Goal: Task Accomplishment & Management: Use online tool/utility

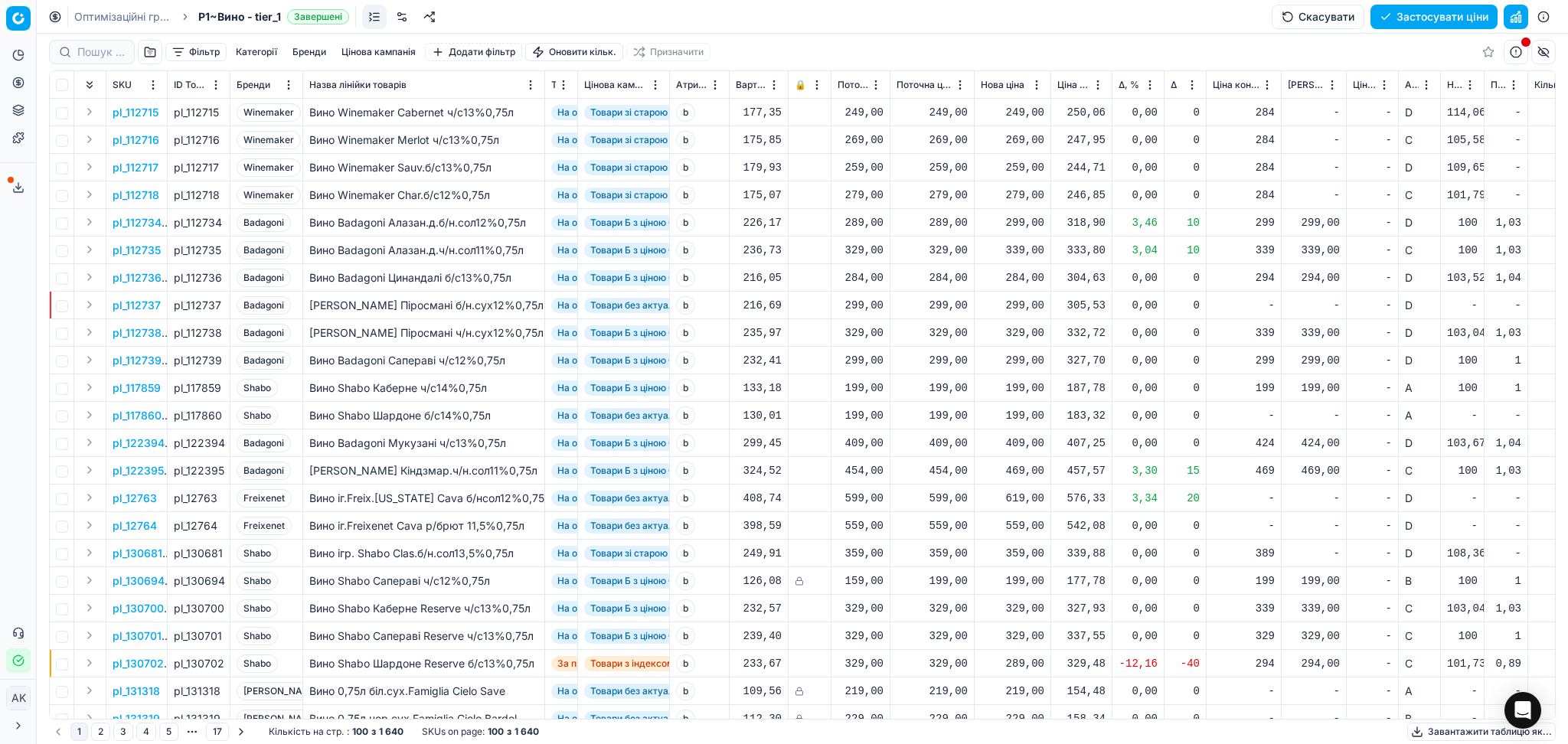
click at [0, 0] on button "Move" at bounding box center [0, 0] width 0 height 0
click at [1196, 89] on html "Pricing platform Аналітика Цінова оптимізація Асортимент продукції Шаблони Серв…" at bounding box center [784, 372] width 1568 height 744
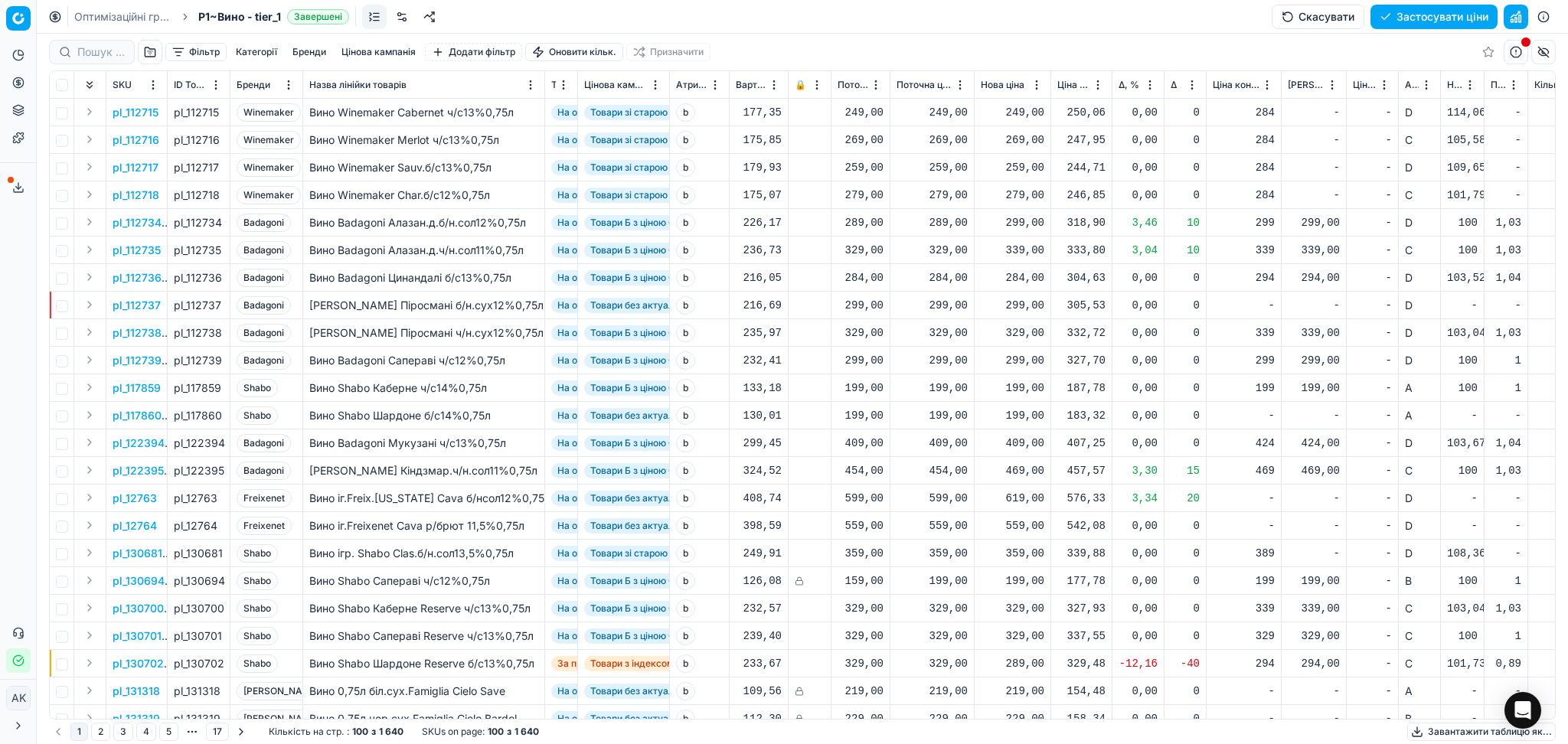
click at [1196, 89] on html "Pricing platform Аналітика Цінова оптимізація Асортимент продукції Шаблони Серв…" at bounding box center [784, 372] width 1568 height 744
click at [1195, 137] on div "Sort by Δ ascending" at bounding box center [1188, 136] width 121 height 15
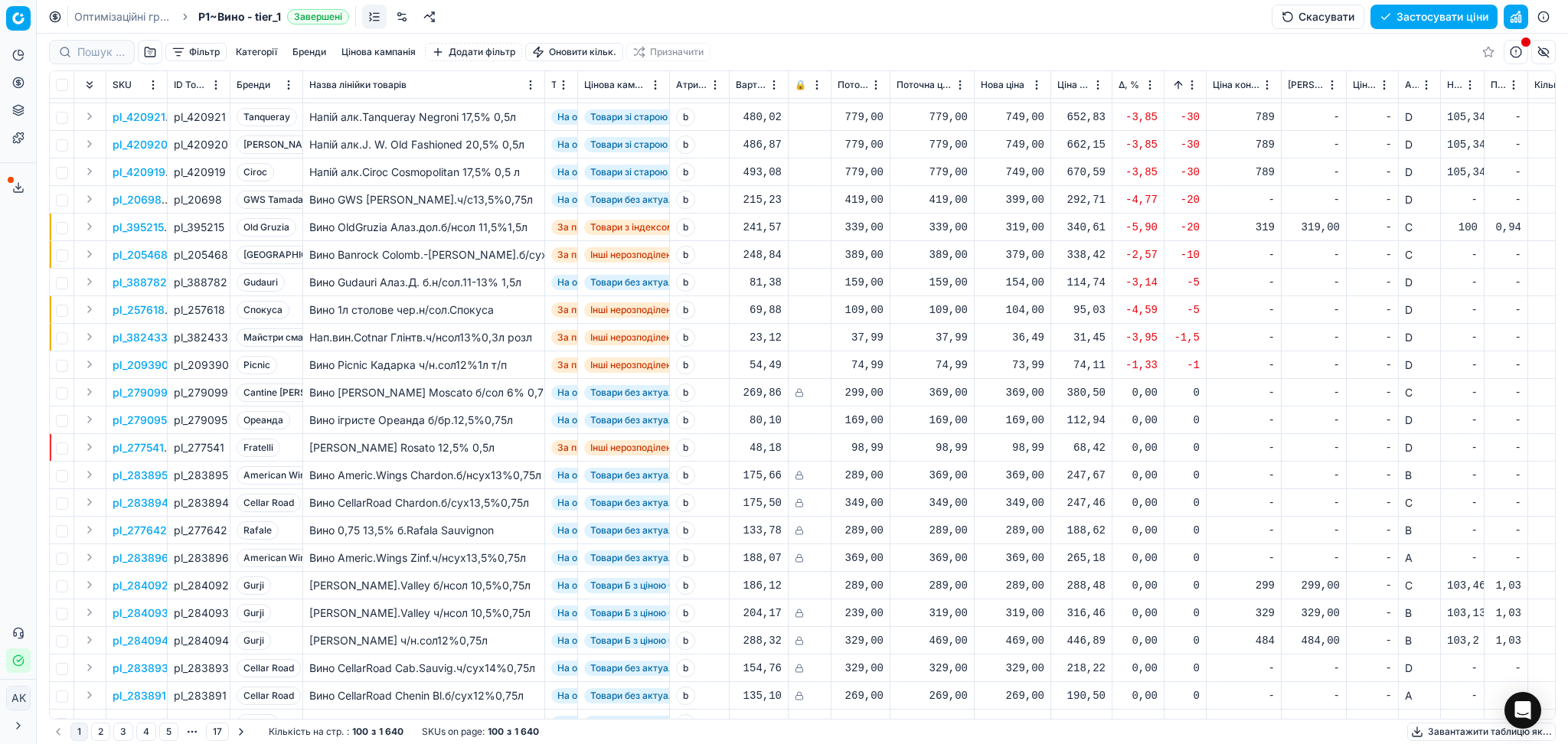
scroll to position [306, 0]
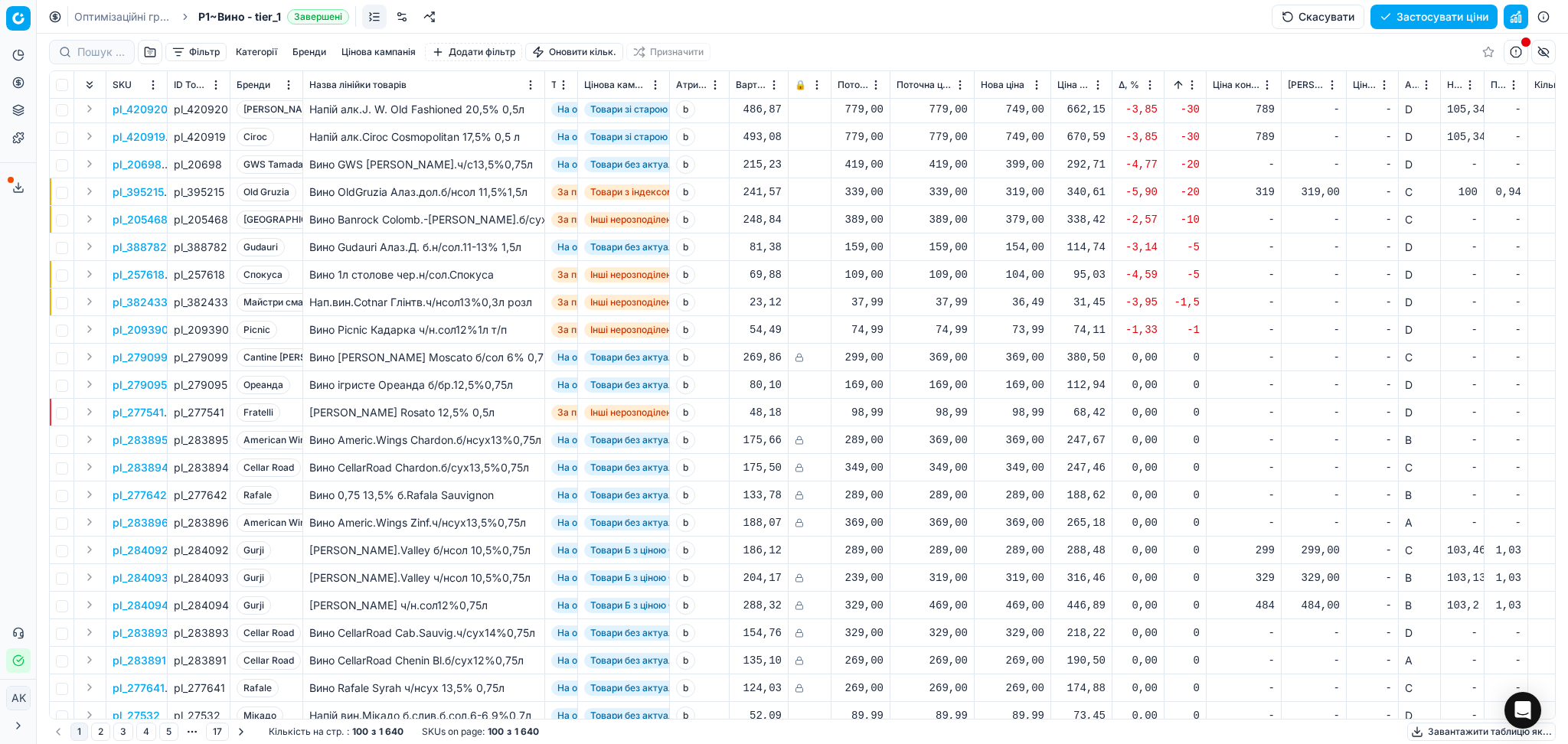
click at [1038, 300] on div "36,49" at bounding box center [1013, 302] width 64 height 15
drag, startPoint x: 1067, startPoint y: 439, endPoint x: 978, endPoint y: 444, distance: 89.1
click at [981, 443] on dl "Поточна: 37,99 Оптимум: 36,49 Вручну: 36.49" at bounding box center [1013, 405] width 220 height 100
type input "37.99"
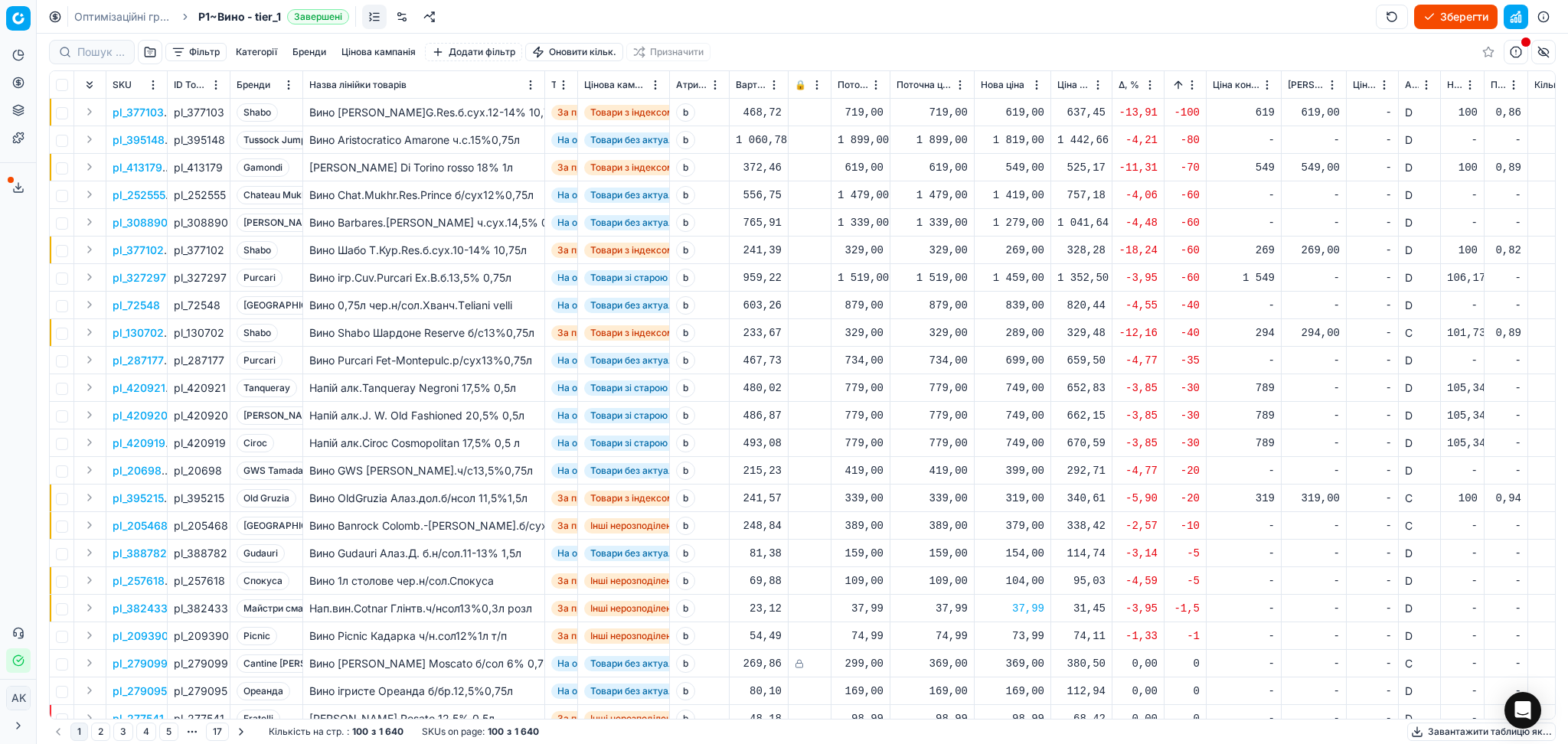
click at [0, 0] on button "Move" at bounding box center [0, 0] width 0 height 0
click at [1192, 85] on html "Pricing platform Аналітика Цінова оптимізація Асортимент продукції Шаблони Серв…" at bounding box center [784, 372] width 1568 height 744
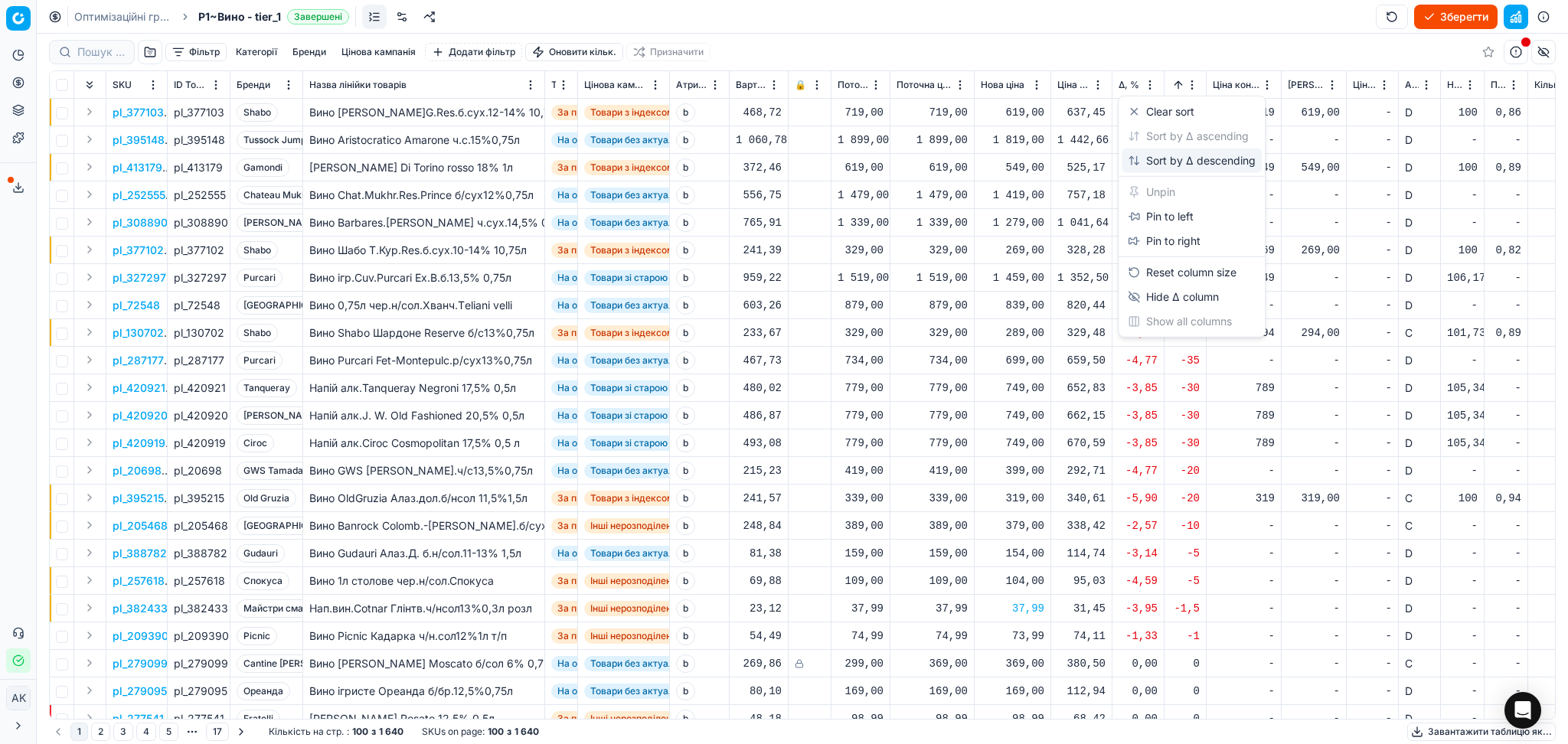
click at [1176, 160] on div "Sort by Δ descending" at bounding box center [1192, 160] width 128 height 15
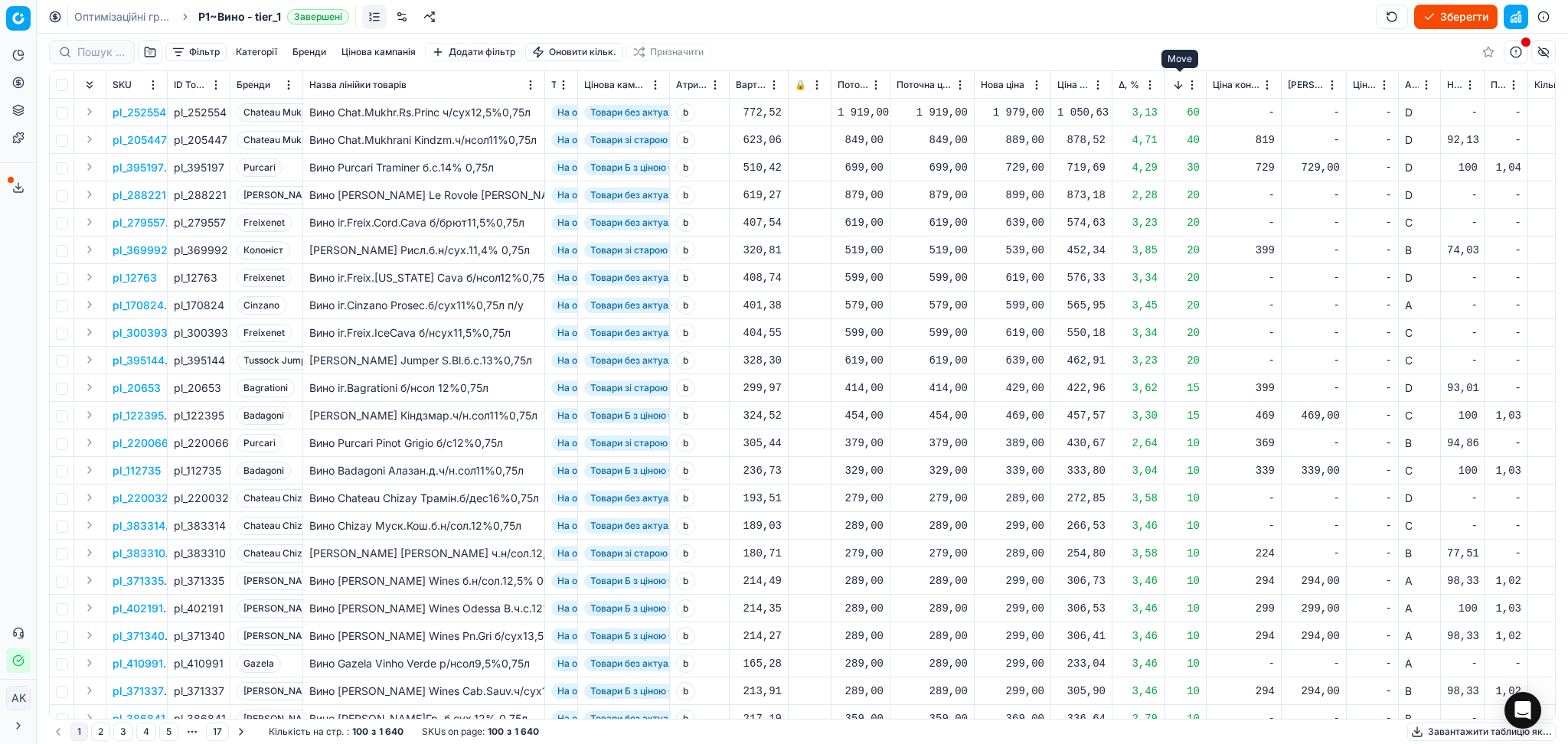
click at [0, 0] on button "Move" at bounding box center [0, 0] width 0 height 0
click at [1196, 85] on html "Pricing platform Аналітика Цінова оптимізація Асортимент продукції Шаблони Серв…" at bounding box center [784, 372] width 1568 height 744
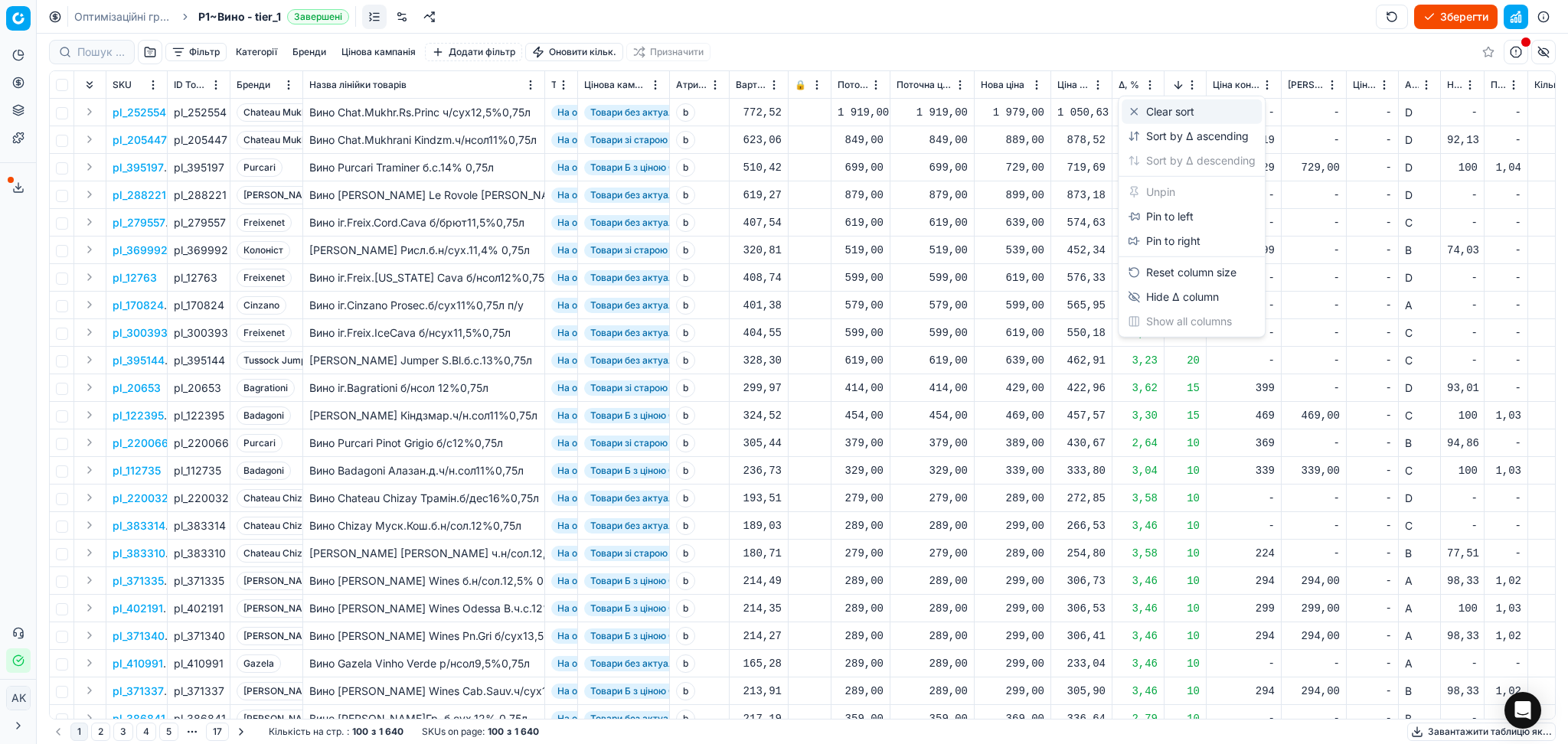
click at [1196, 104] on div "Clear sort" at bounding box center [1192, 112] width 140 height 25
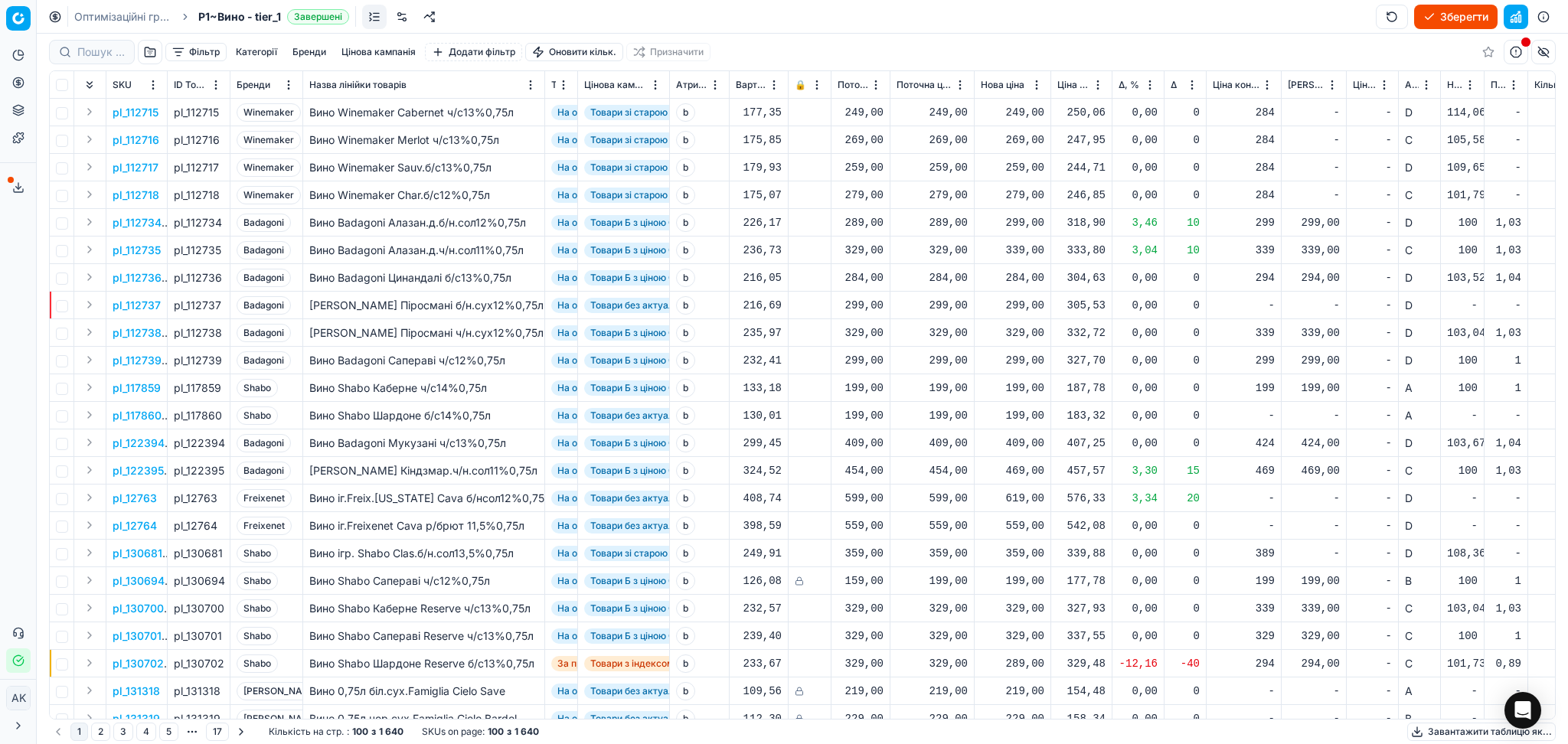
click at [1475, 85] on html "Pricing platform Аналітика Цінова оптимізація Асортимент продукції Шаблони Серв…" at bounding box center [784, 372] width 1568 height 744
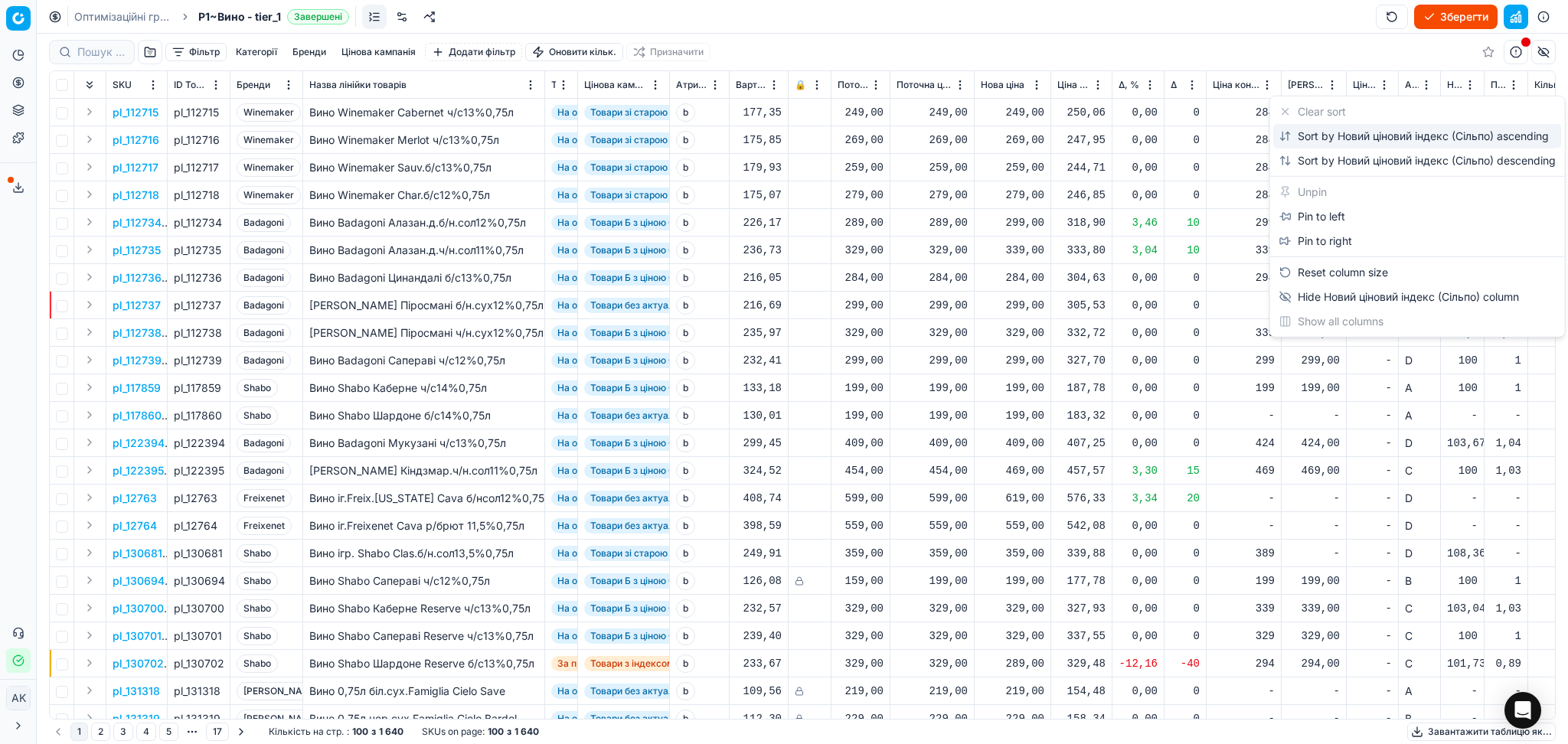
click at [1480, 143] on div "Sort by Новий ціновий індекс (Сільпо) ascending" at bounding box center [1414, 136] width 270 height 15
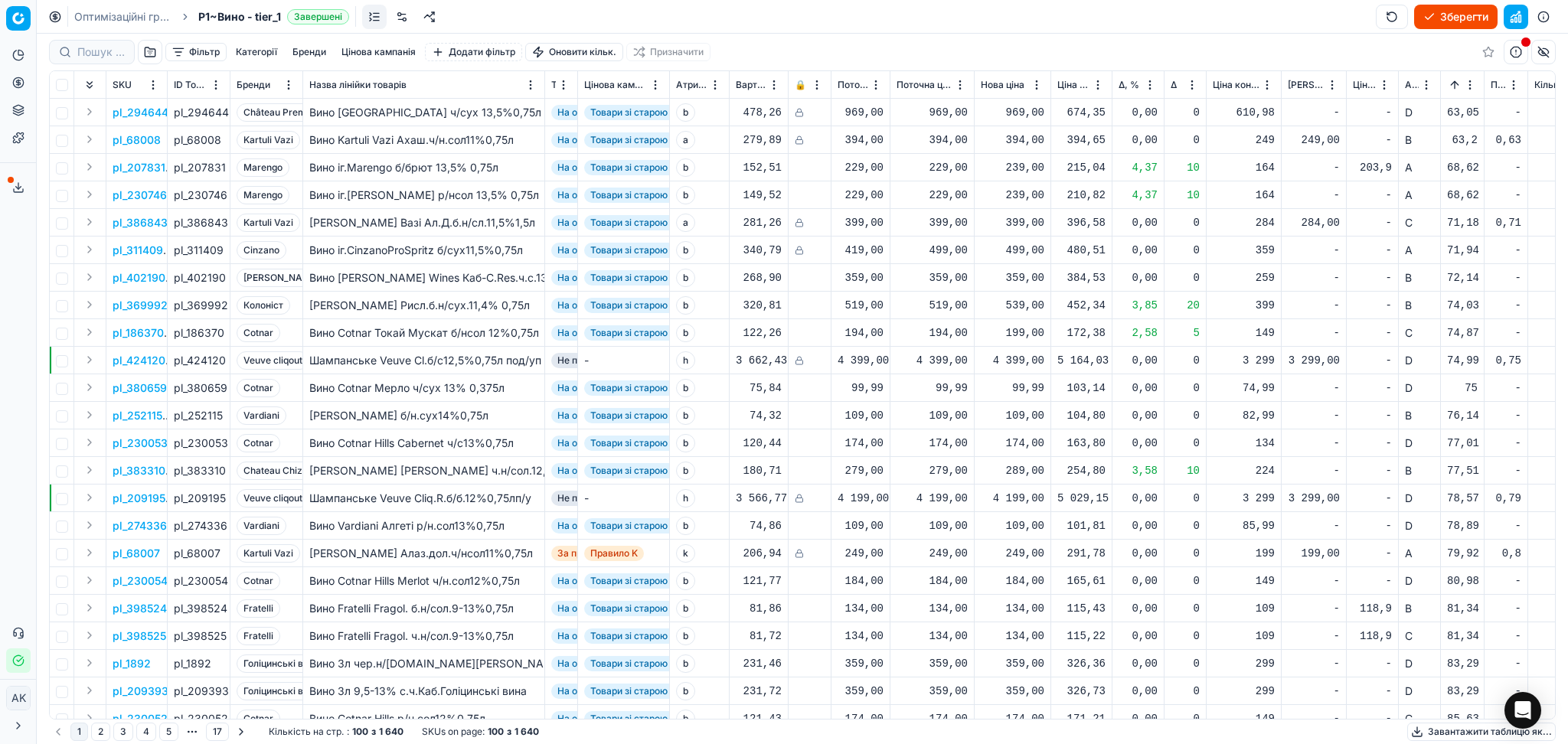
click at [144, 166] on p "pl_207831" at bounding box center [139, 167] width 53 height 15
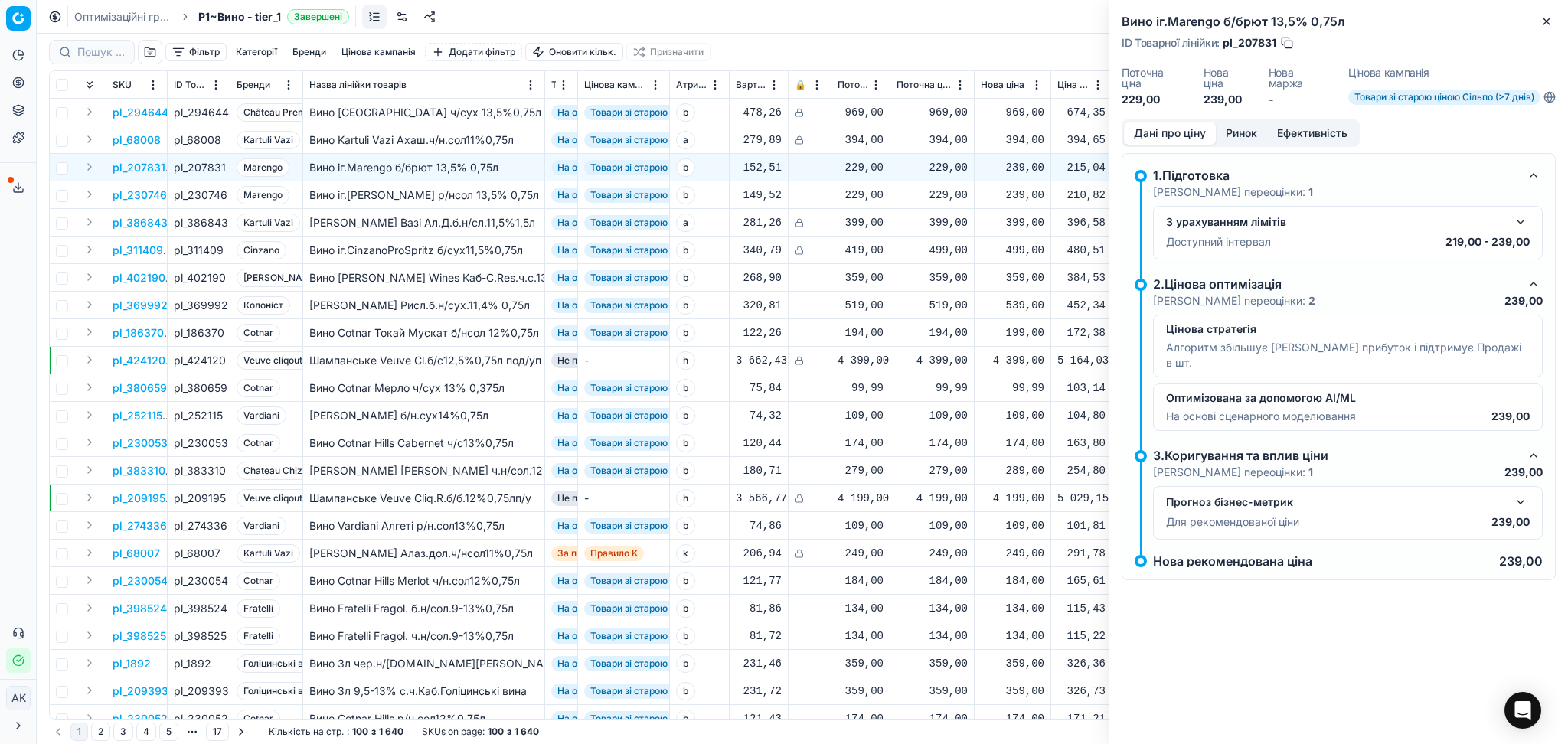
click at [1240, 124] on button "Ринок" at bounding box center [1241, 134] width 51 height 22
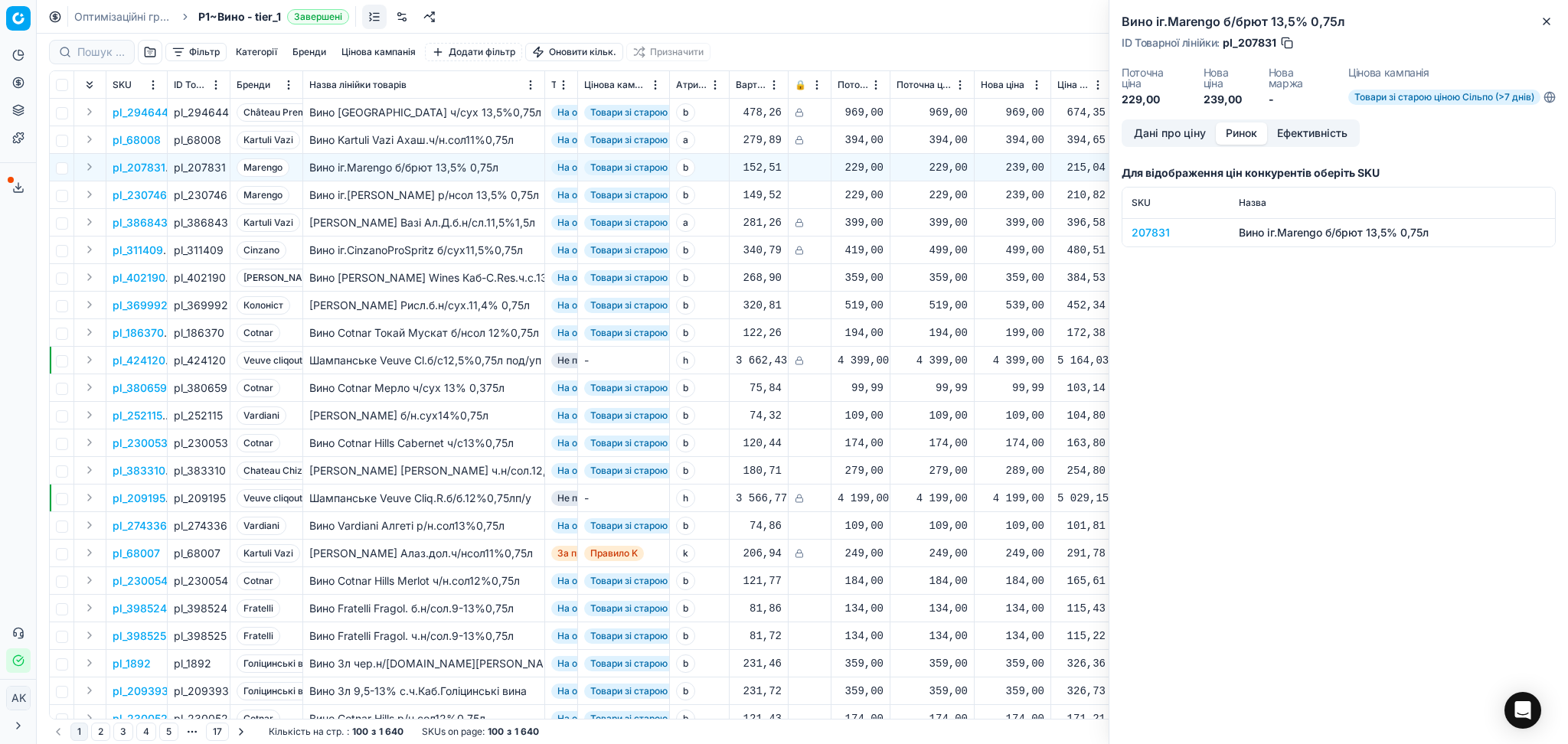
click at [1155, 227] on div "207831" at bounding box center [1176, 232] width 89 height 15
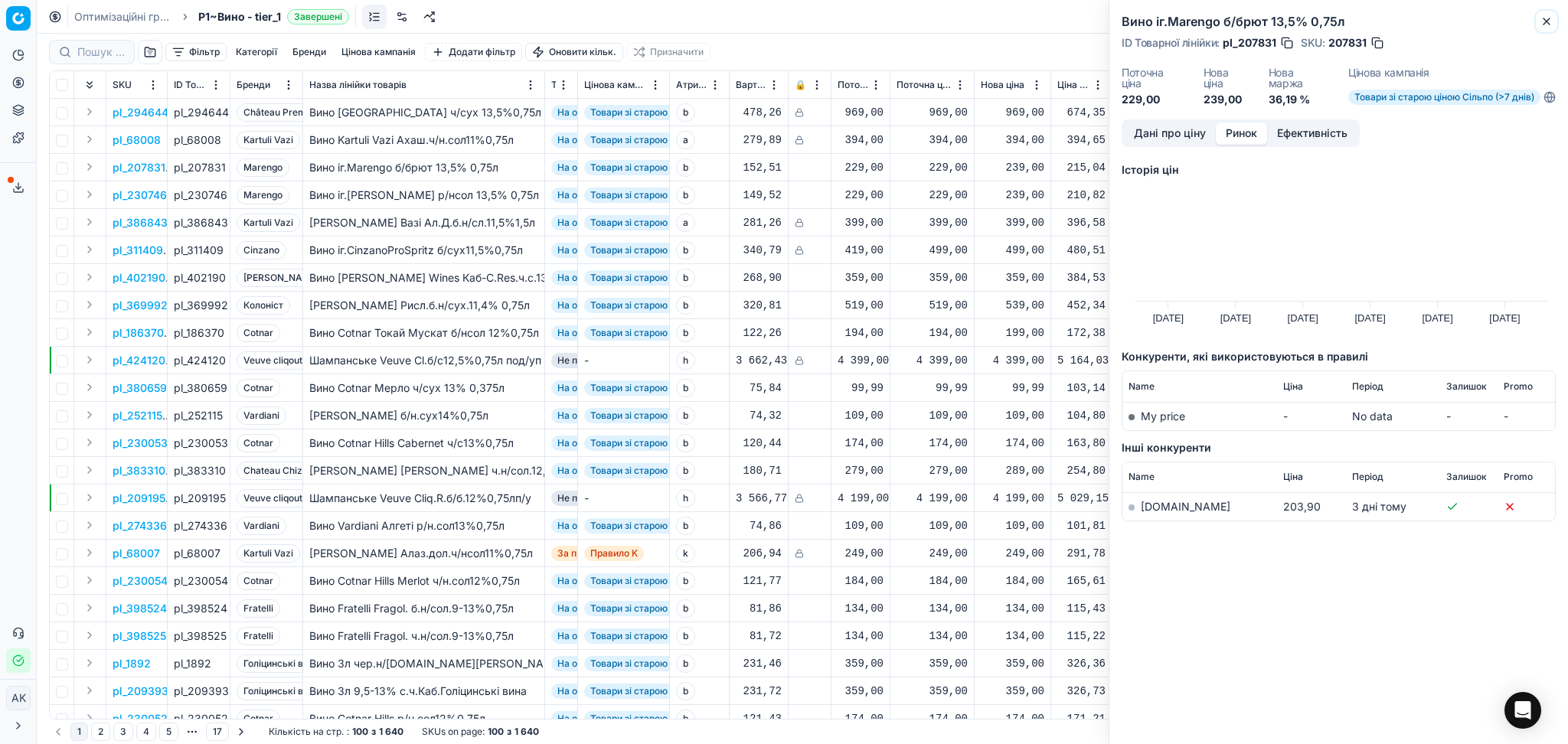
click at [1541, 19] on icon "button" at bounding box center [1546, 21] width 12 height 12
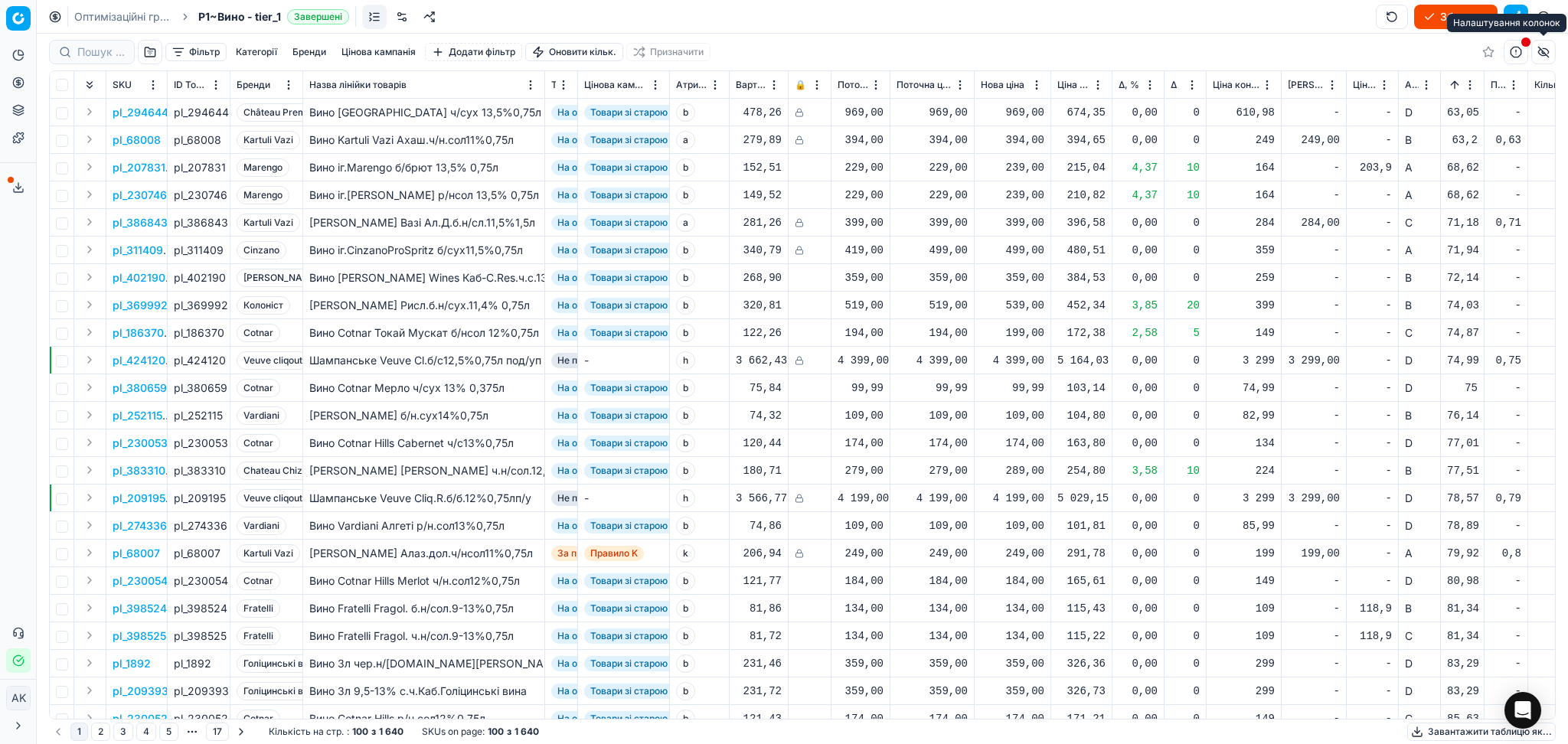
click at [1517, 14] on div "Налаштування колонок" at bounding box center [1507, 22] width 120 height 18
click at [1519, 15] on button "button" at bounding box center [1515, 17] width 25 height 25
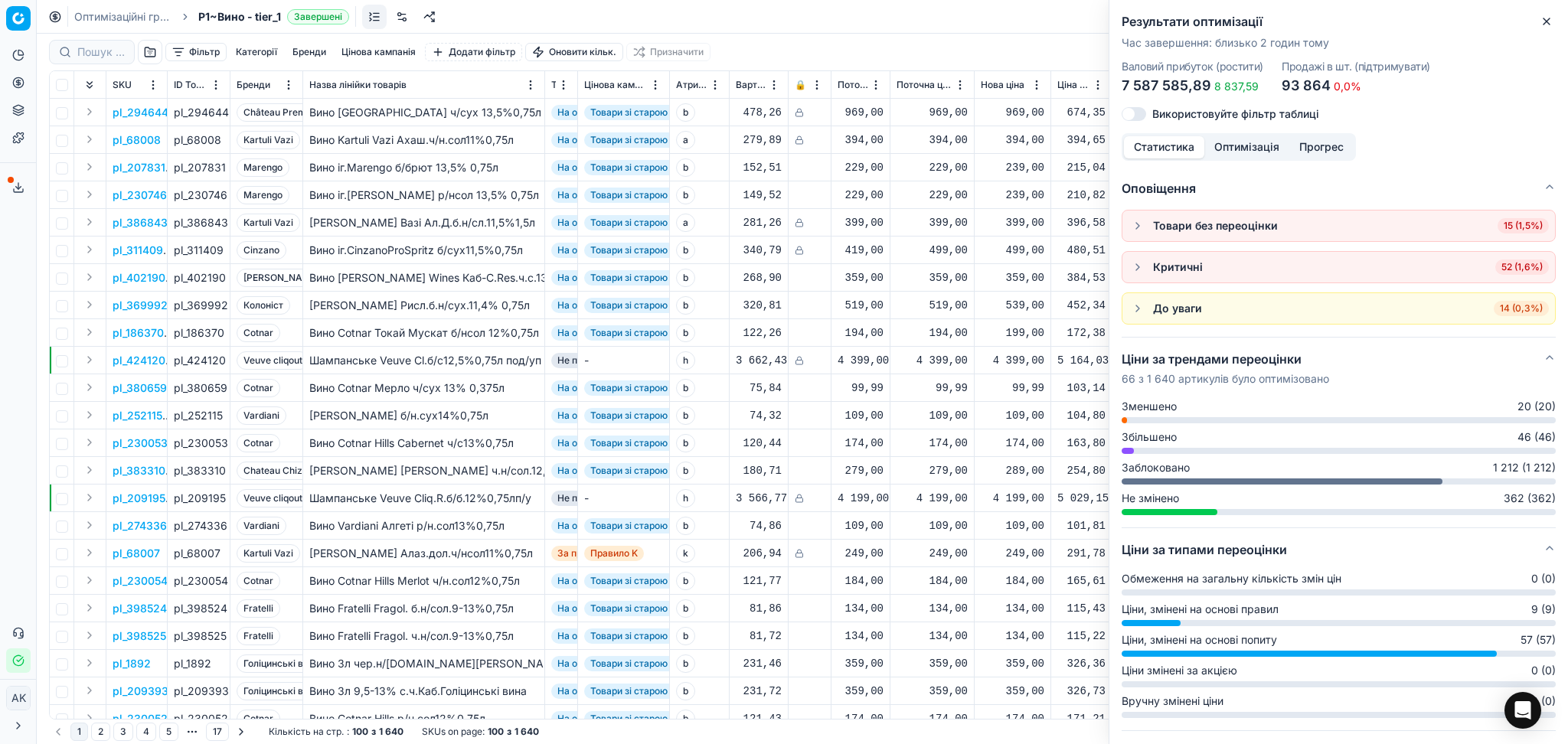
click at [1502, 270] on span "52 (1,6%)" at bounding box center [1522, 266] width 53 height 15
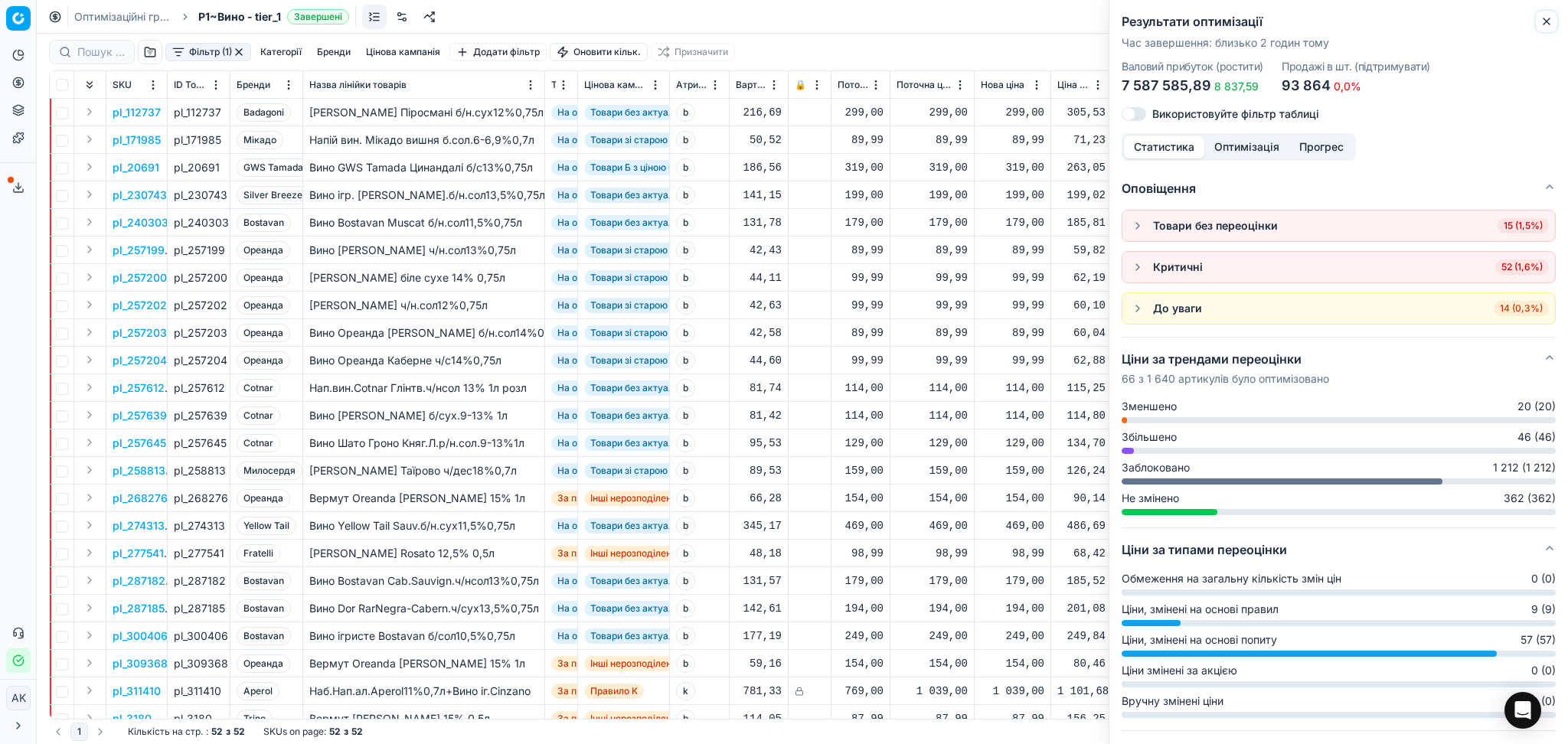
click at [1538, 23] on button "Close" at bounding box center [1546, 21] width 18 height 18
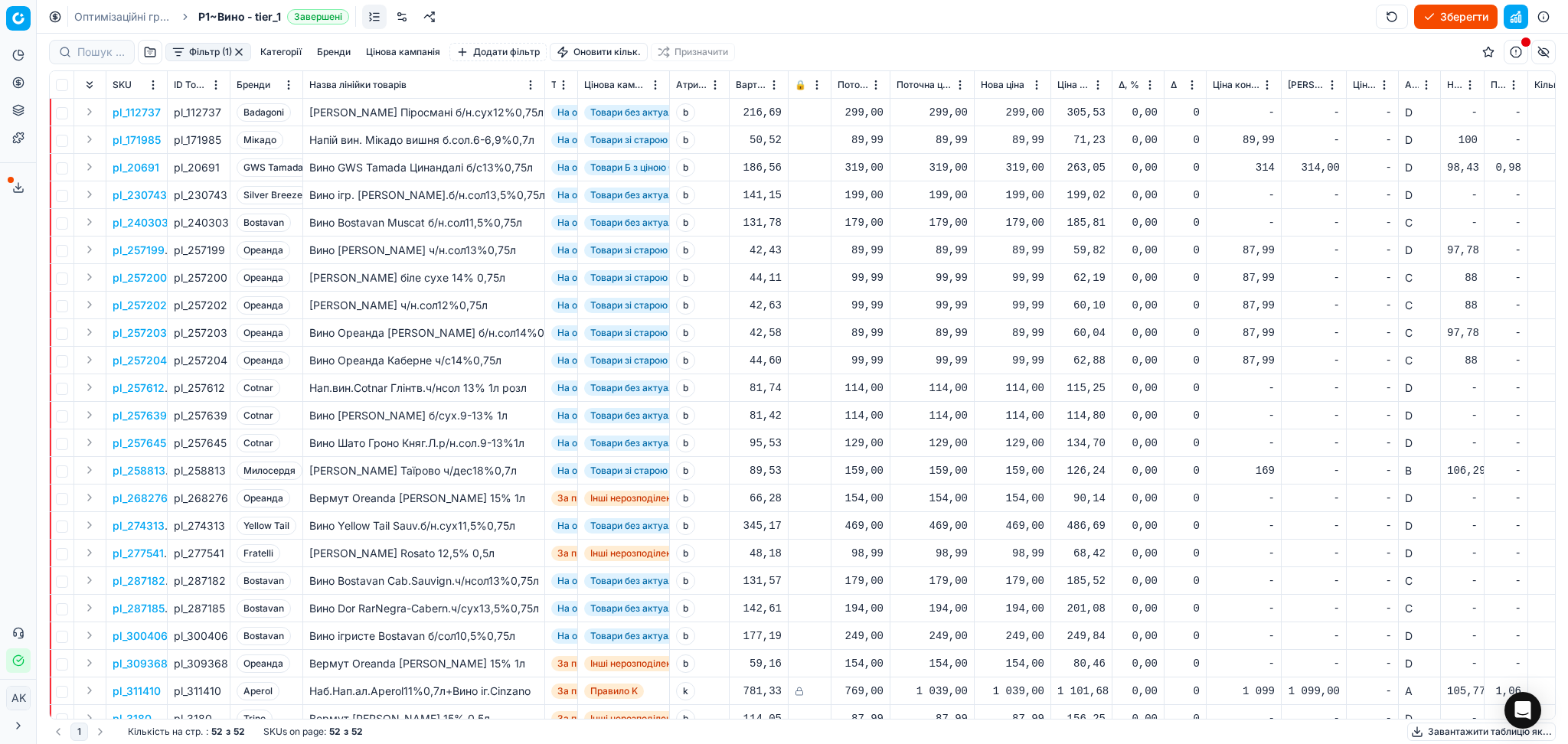
click at [239, 50] on button "button" at bounding box center [238, 52] width 12 height 12
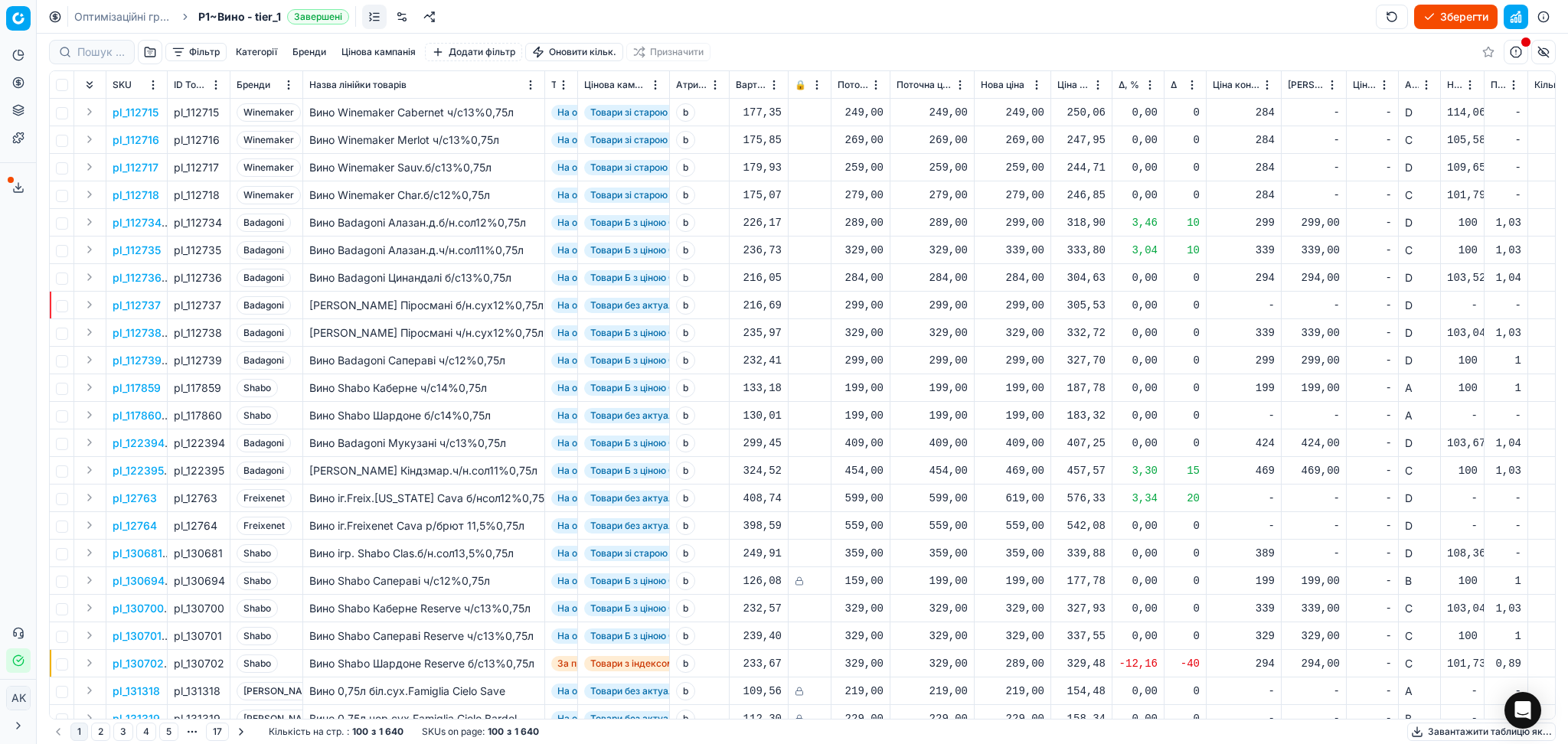
click at [1461, 6] on button "Зберегти" at bounding box center [1456, 17] width 84 height 25
click at [1474, 730] on button "Завантажити таблицю як..." at bounding box center [1481, 731] width 148 height 18
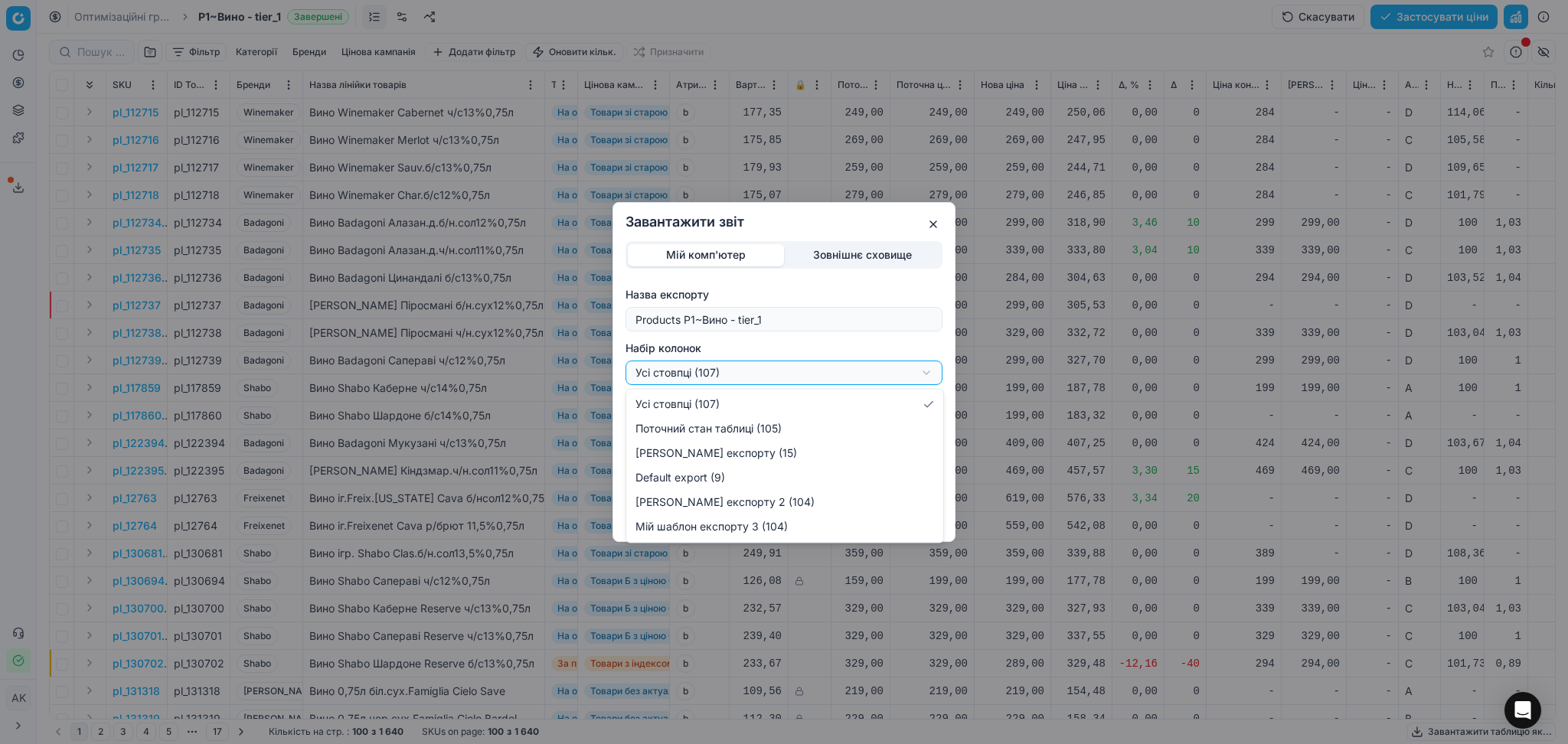
click at [721, 374] on div "Завантажити звіт Мій комп'ютер Зовнішнє сховище Назва експорту Products P1~Вино…" at bounding box center [784, 372] width 1568 height 744
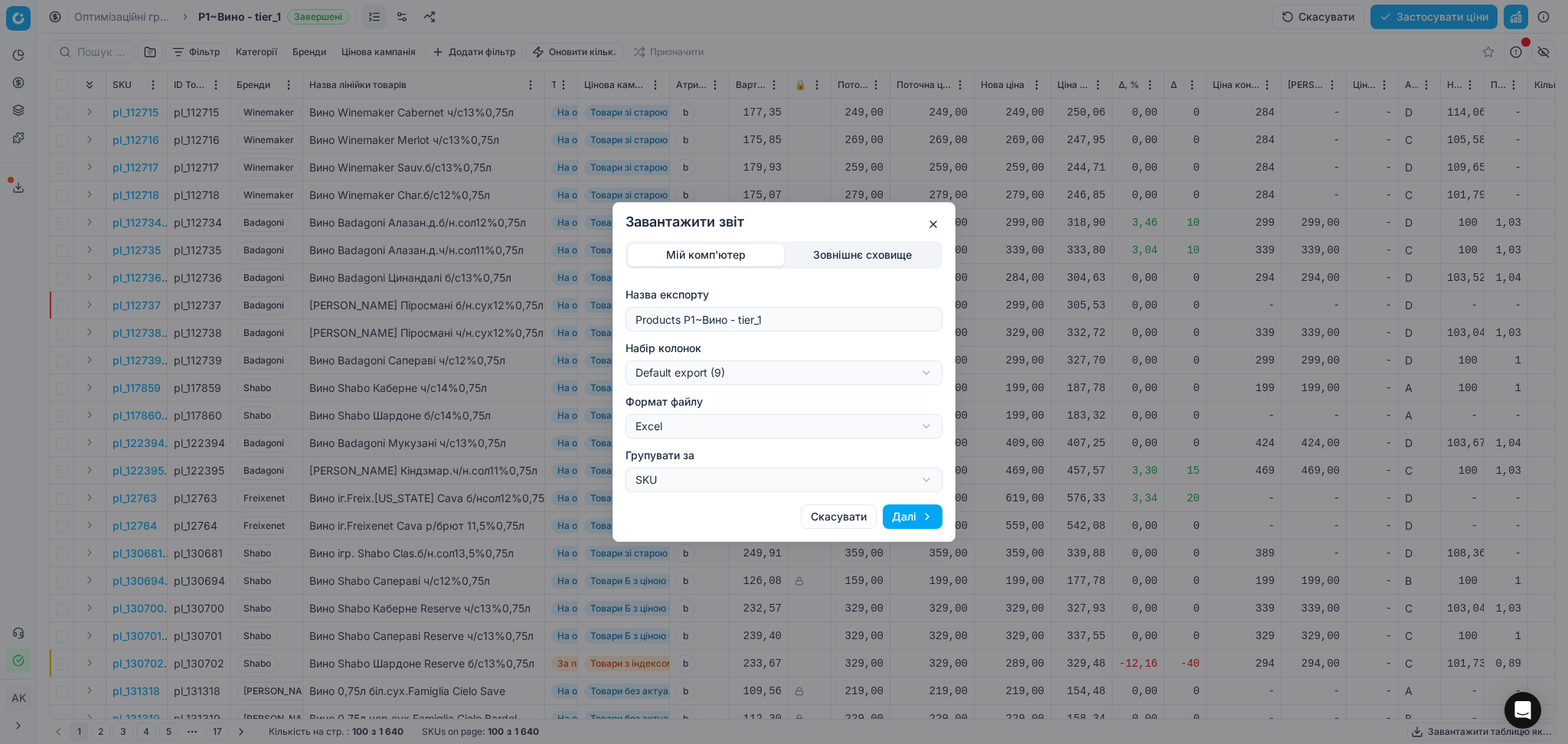
click at [755, 376] on div "Завантажити звіт Мій комп'ютер Зовнішнє сховище Назва експорту Products P1~Вино…" at bounding box center [784, 372] width 1568 height 744
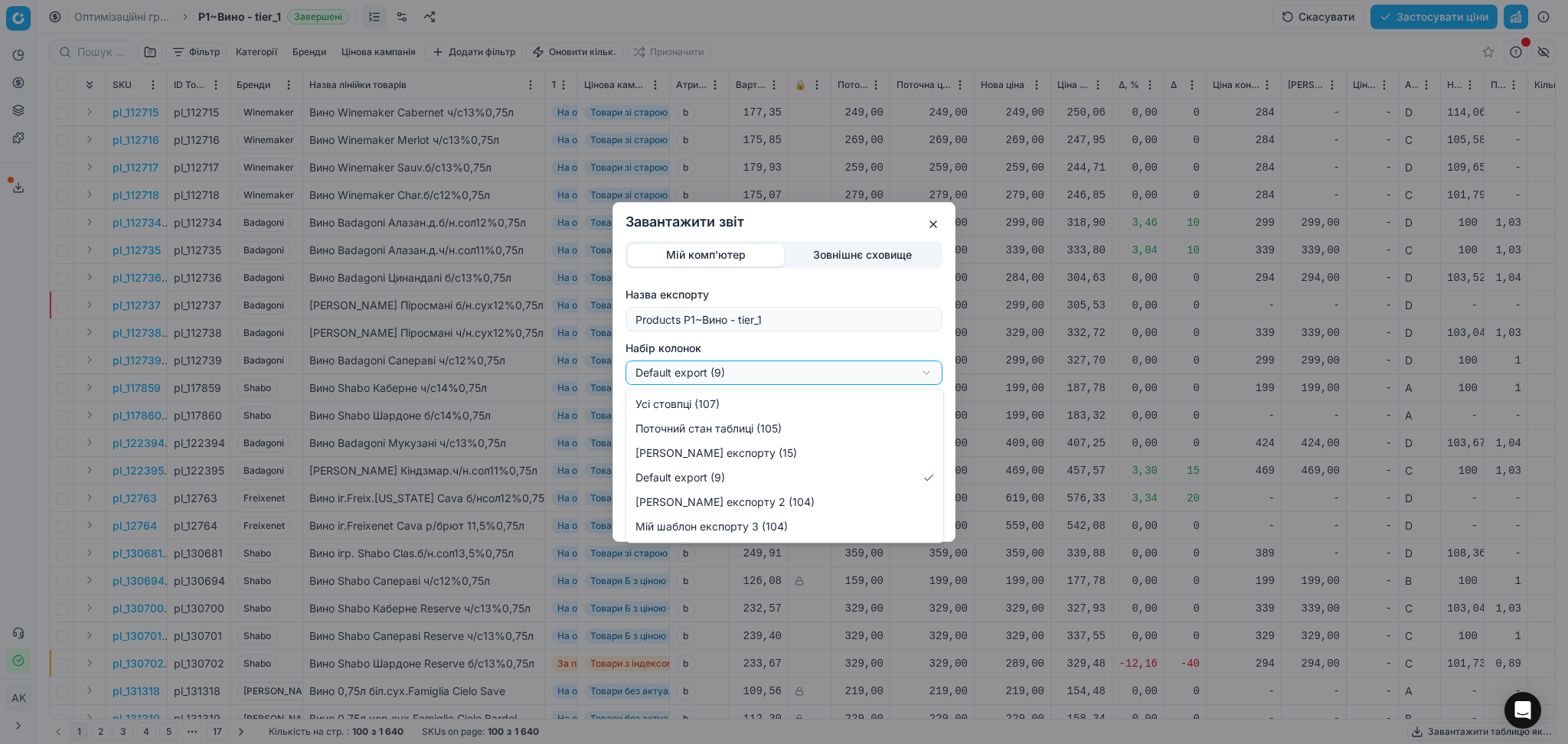
select select "custom"
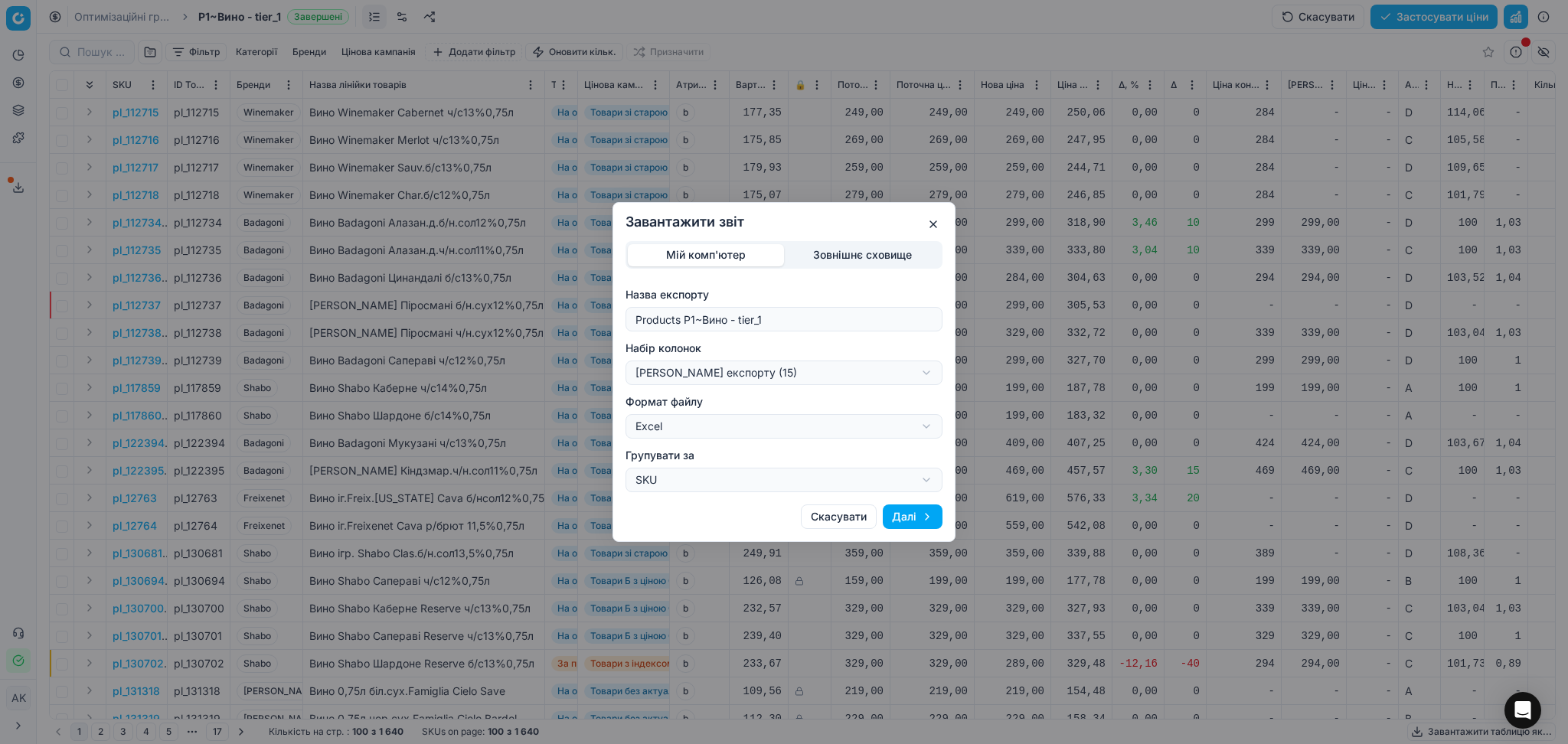
click at [911, 514] on button "Далі" at bounding box center [912, 517] width 60 height 25
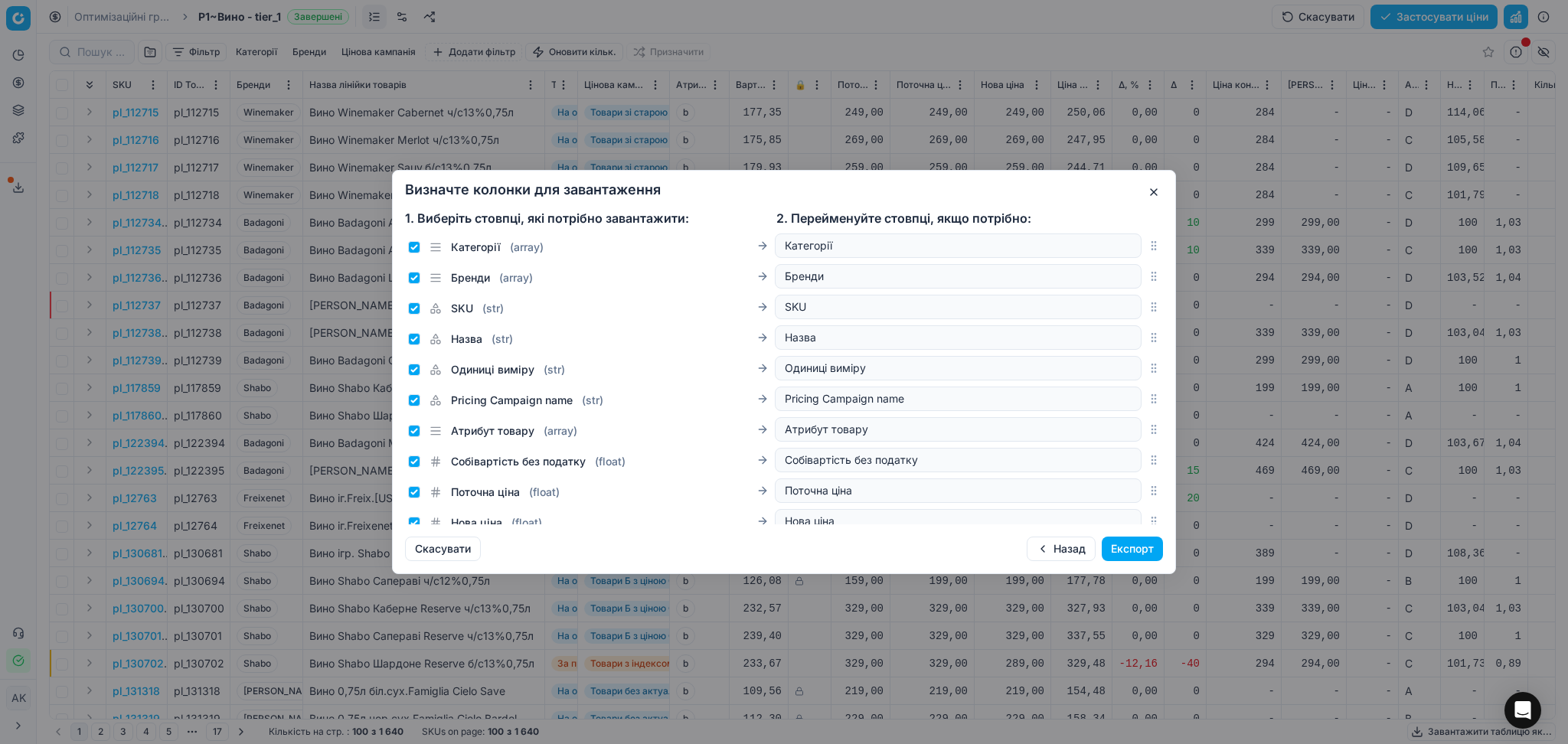
click at [1117, 546] on button "Експорт" at bounding box center [1132, 549] width 61 height 25
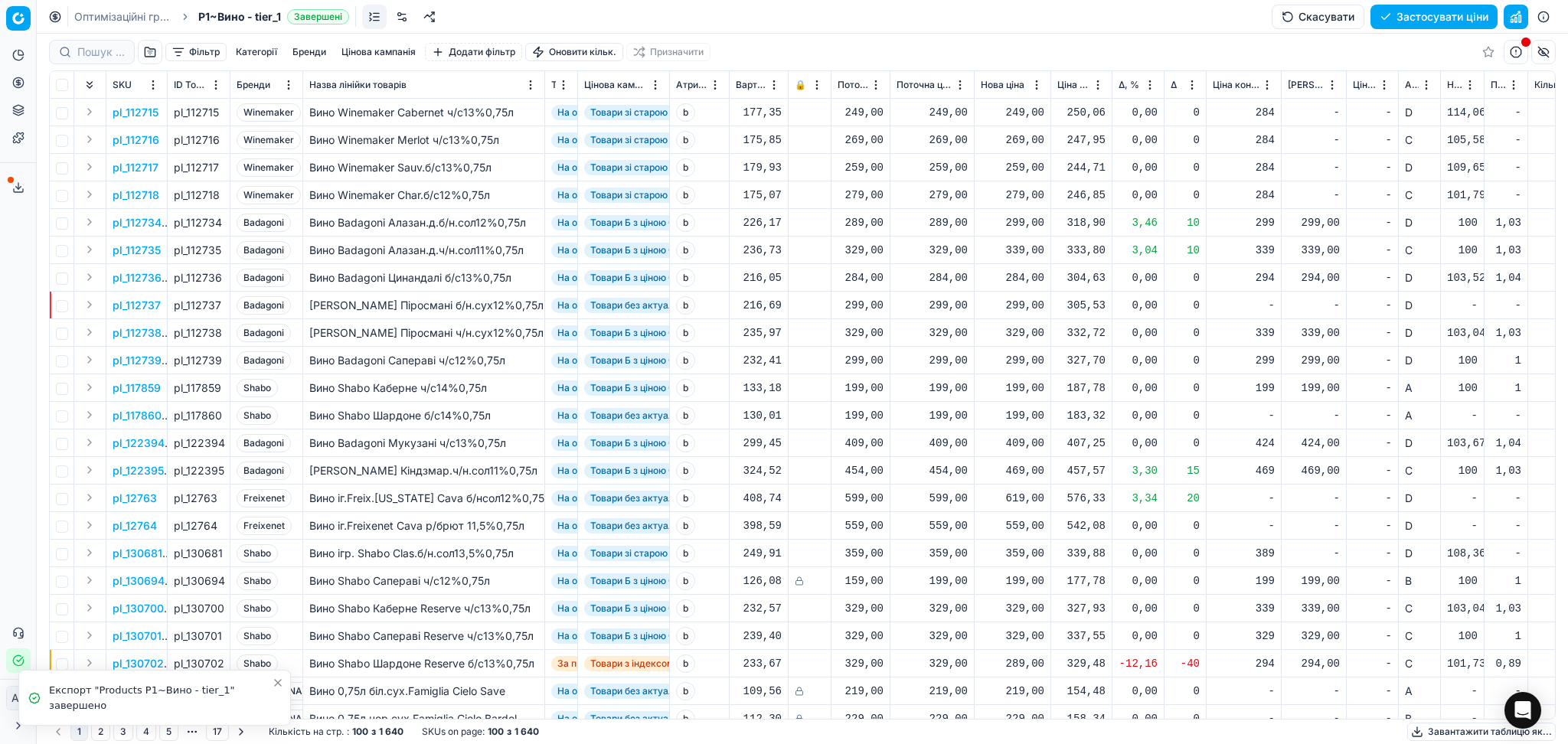
click at [17, 182] on icon at bounding box center [18, 187] width 12 height 12
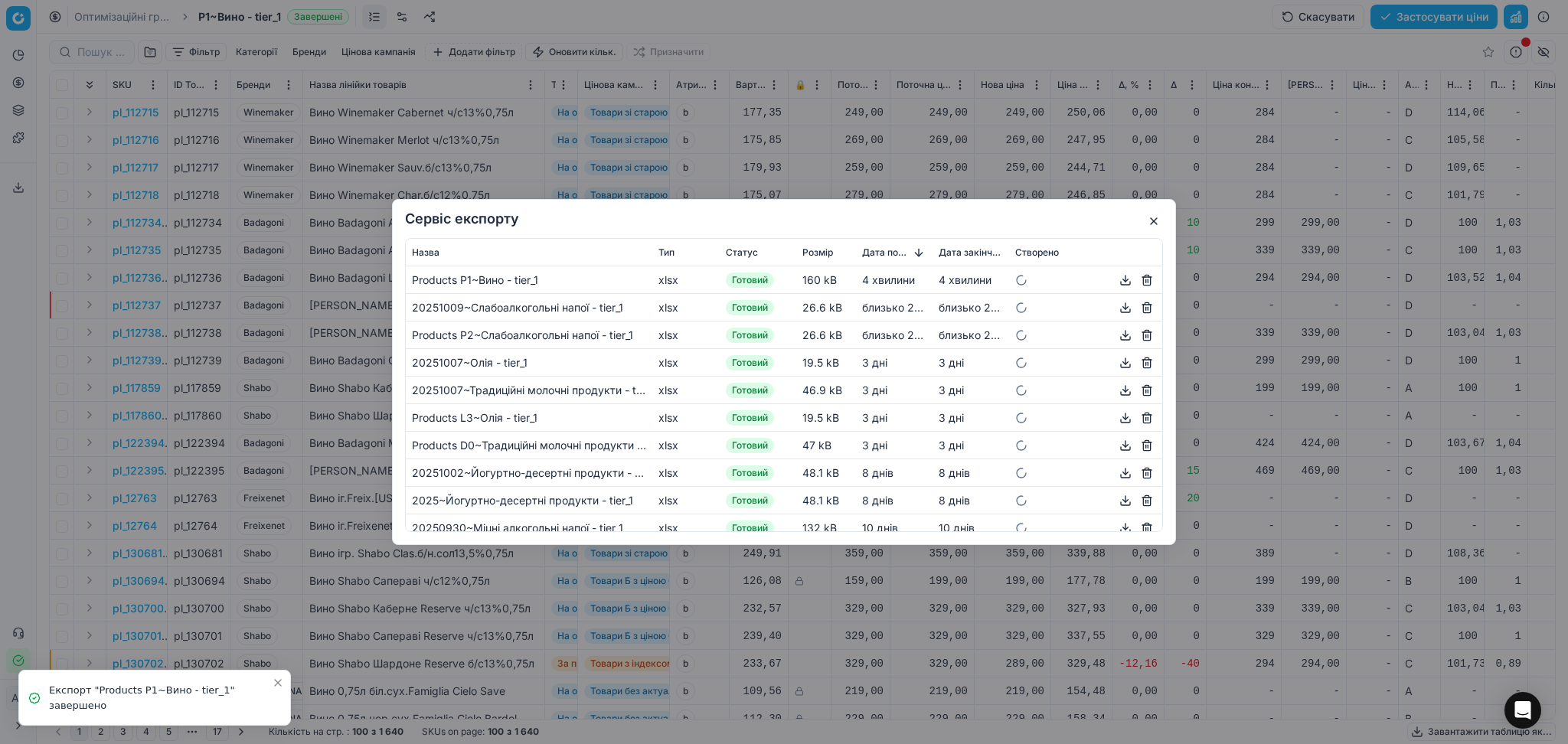
click at [1117, 280] on button "button" at bounding box center [1125, 280] width 18 height 18
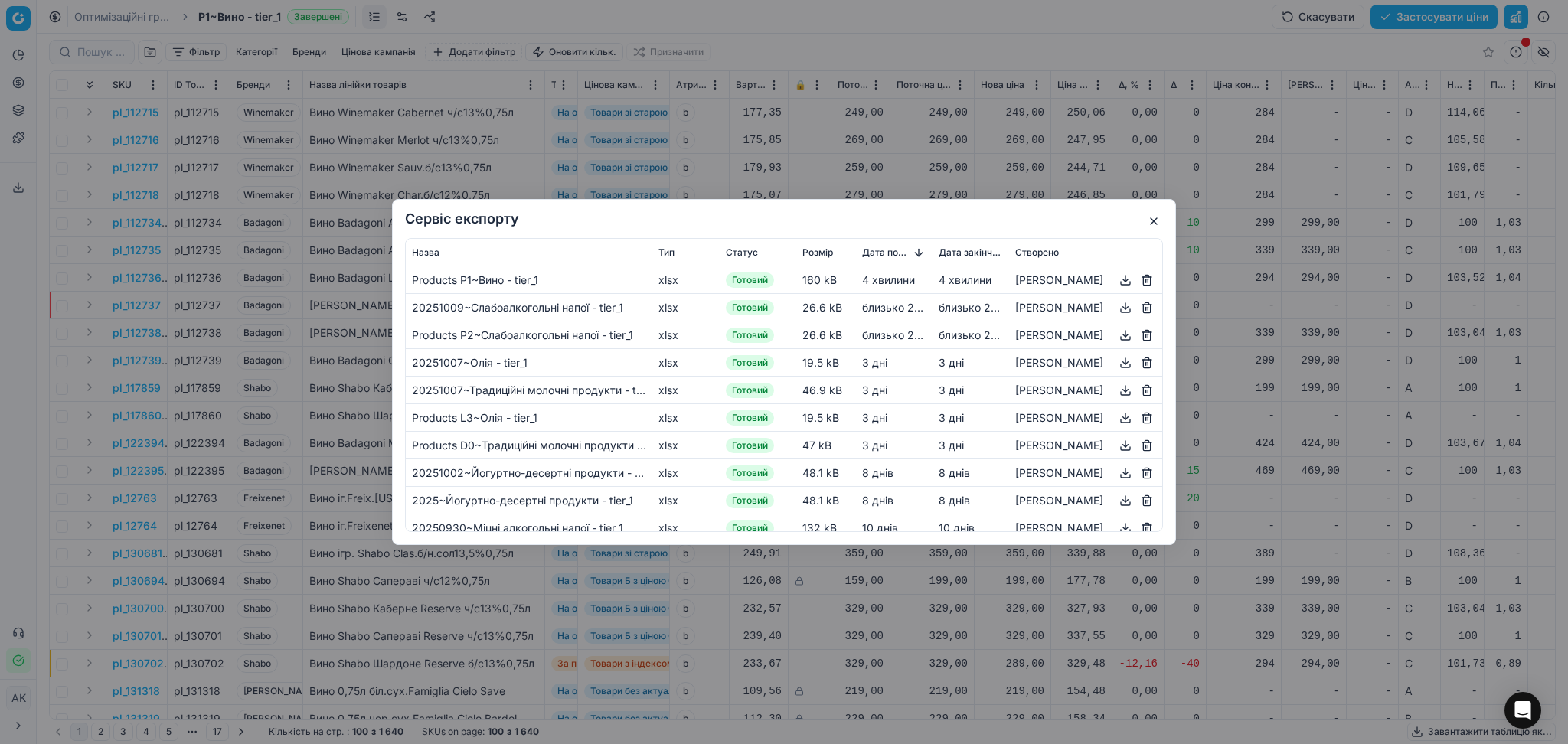
click at [1152, 224] on button "button" at bounding box center [1153, 221] width 18 height 18
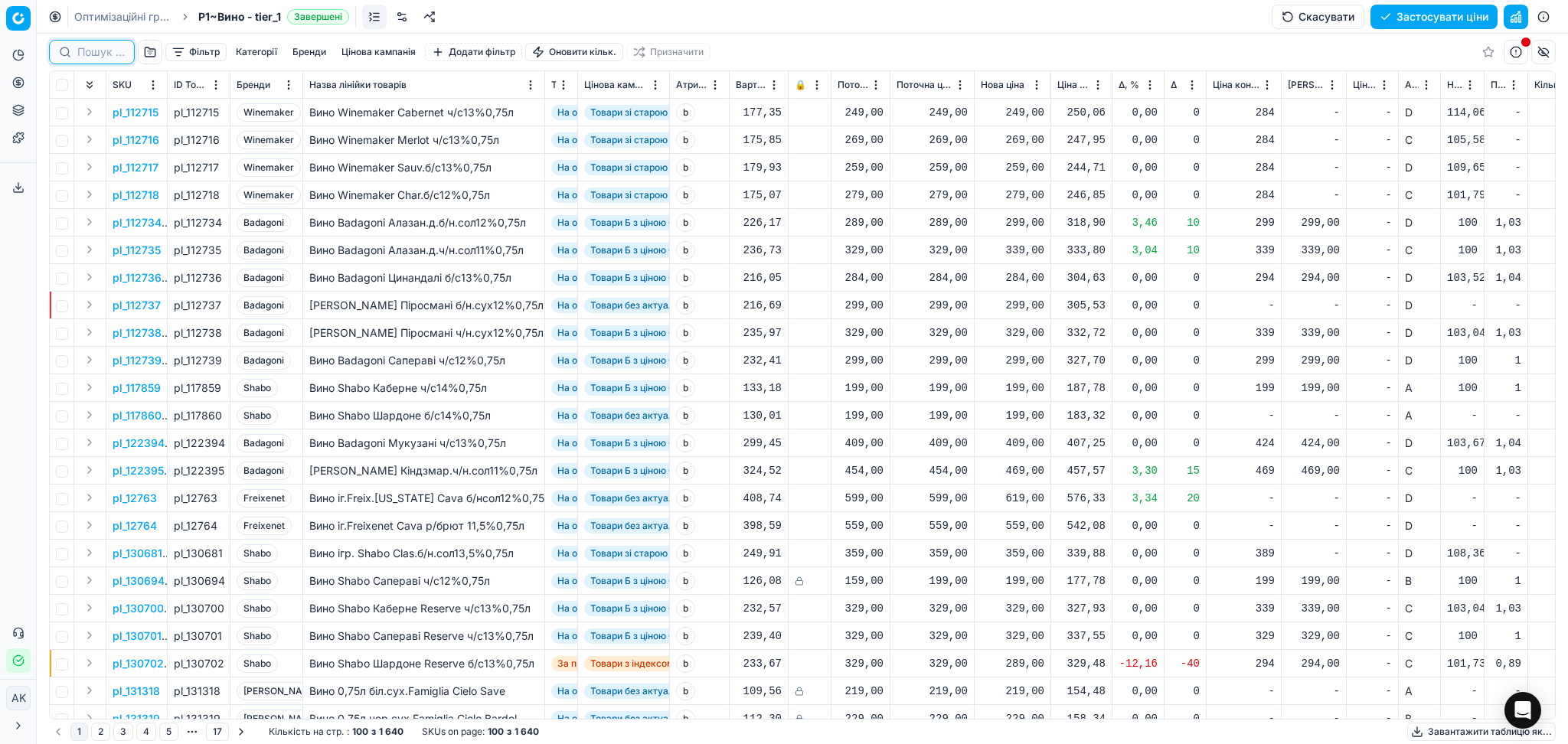
click at [89, 45] on input at bounding box center [101, 52] width 48 height 15
paste input "20698"
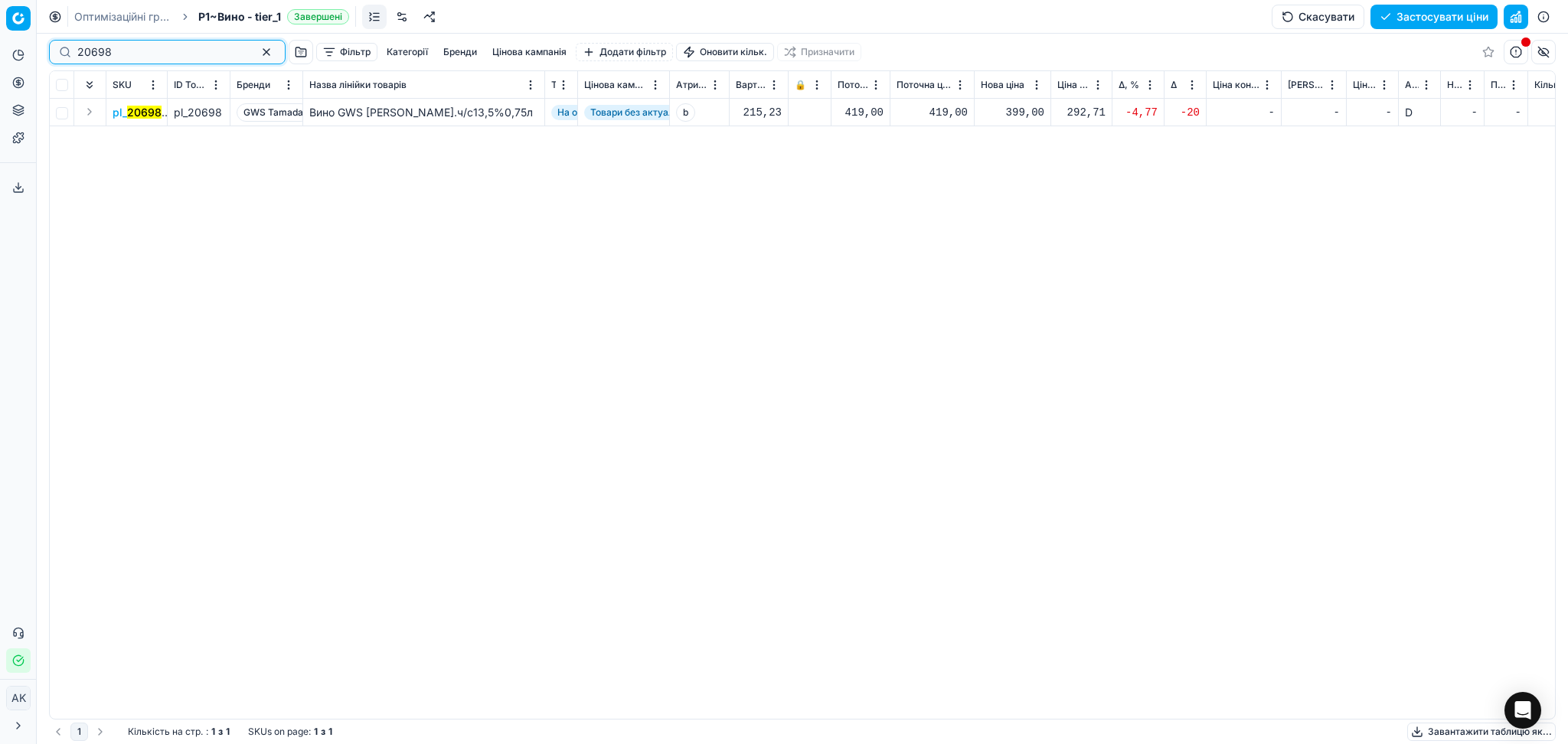
type input "20698"
click at [1030, 117] on div "399,00" at bounding box center [1013, 112] width 64 height 15
drag, startPoint x: 1064, startPoint y: 255, endPoint x: 956, endPoint y: 254, distance: 108.0
click at [959, 253] on dl "Поточна: 419,00 Оптимум: 399,00 Вручну: 399.00" at bounding box center [1013, 216] width 220 height 100
type input "419.00"
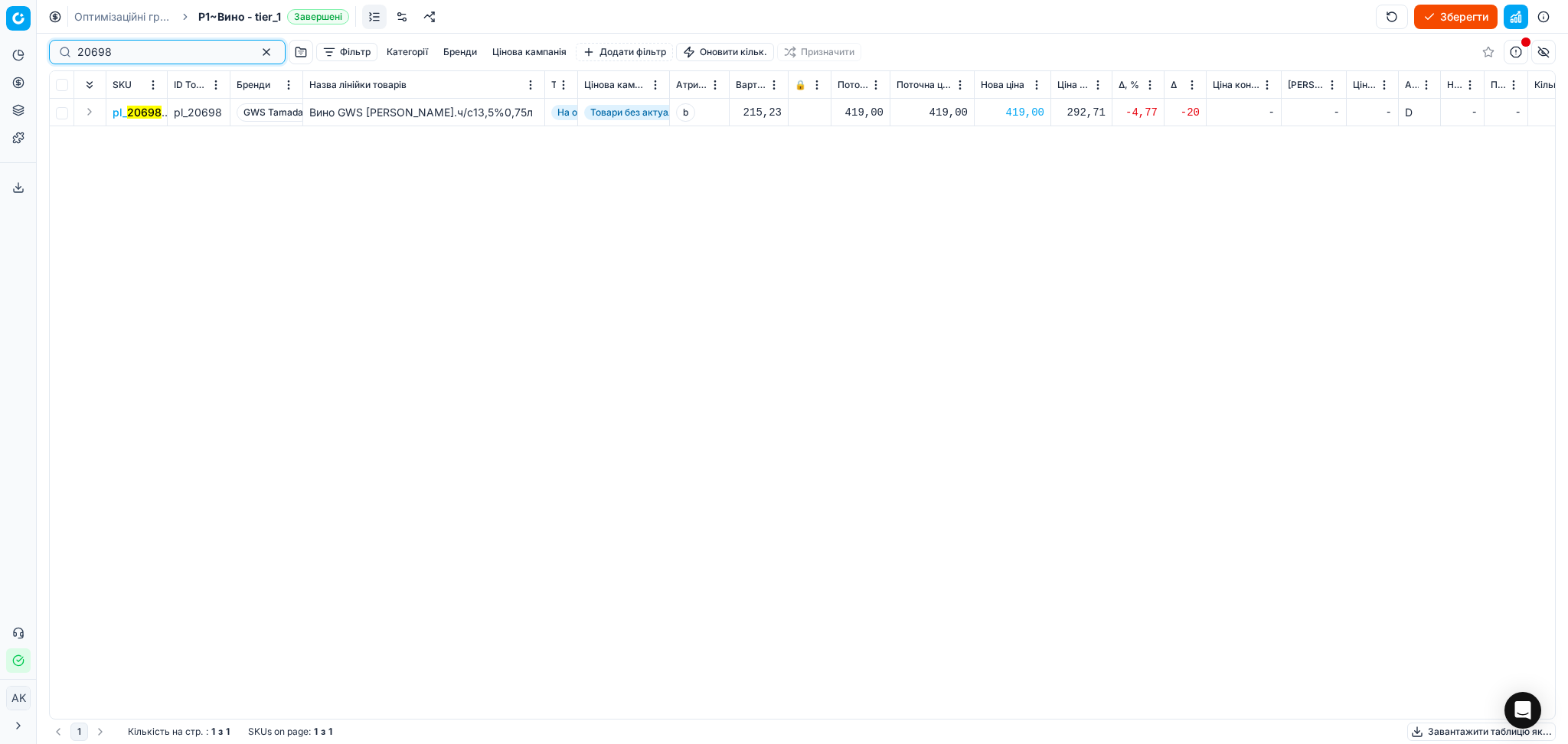
drag, startPoint x: 126, startPoint y: 49, endPoint x: 32, endPoint y: 52, distance: 94.0
click at [32, 52] on div "Pricing platform Аналітика Цінова оптимізація Асортимент продукції Шаблони Серв…" at bounding box center [784, 372] width 1568 height 744
paste input "52554"
type input "252554"
click at [1025, 113] on div "1 979,00" at bounding box center [1013, 112] width 64 height 15
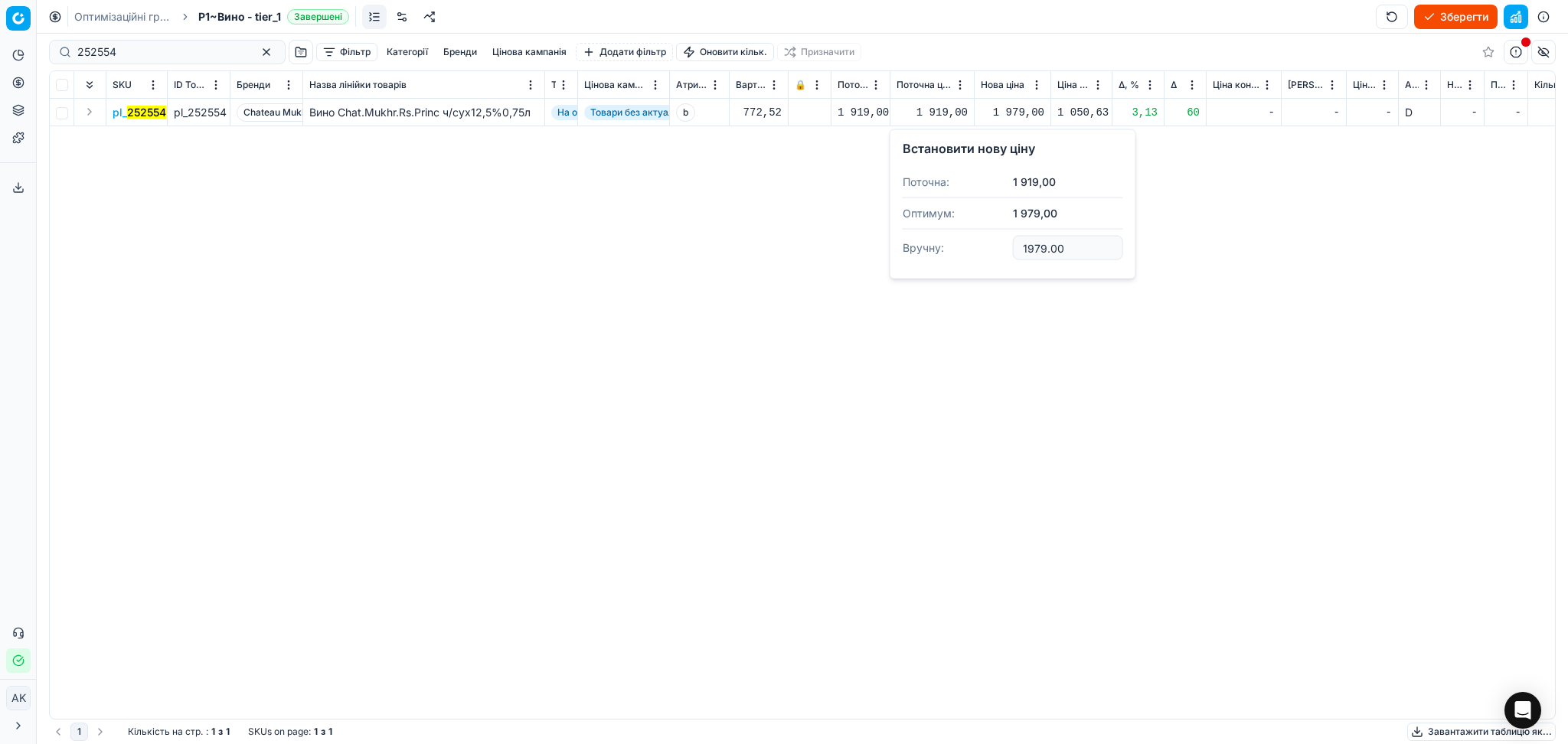
drag, startPoint x: 1066, startPoint y: 245, endPoint x: 958, endPoint y: 246, distance: 108.0
click at [962, 248] on dl "Поточна: 1 919,00 Оптимум: 1 979,00 Вручну: 1979.00" at bounding box center [1013, 216] width 220 height 100
type input "1919.00"
drag, startPoint x: 160, startPoint y: 37, endPoint x: 81, endPoint y: 48, distance: 79.8
click at [77, 48] on div "252554 Фільтр Категорії [PERSON_NAME] кампанія Додати фільтр Оновити кільк. При…" at bounding box center [802, 52] width 1507 height 37
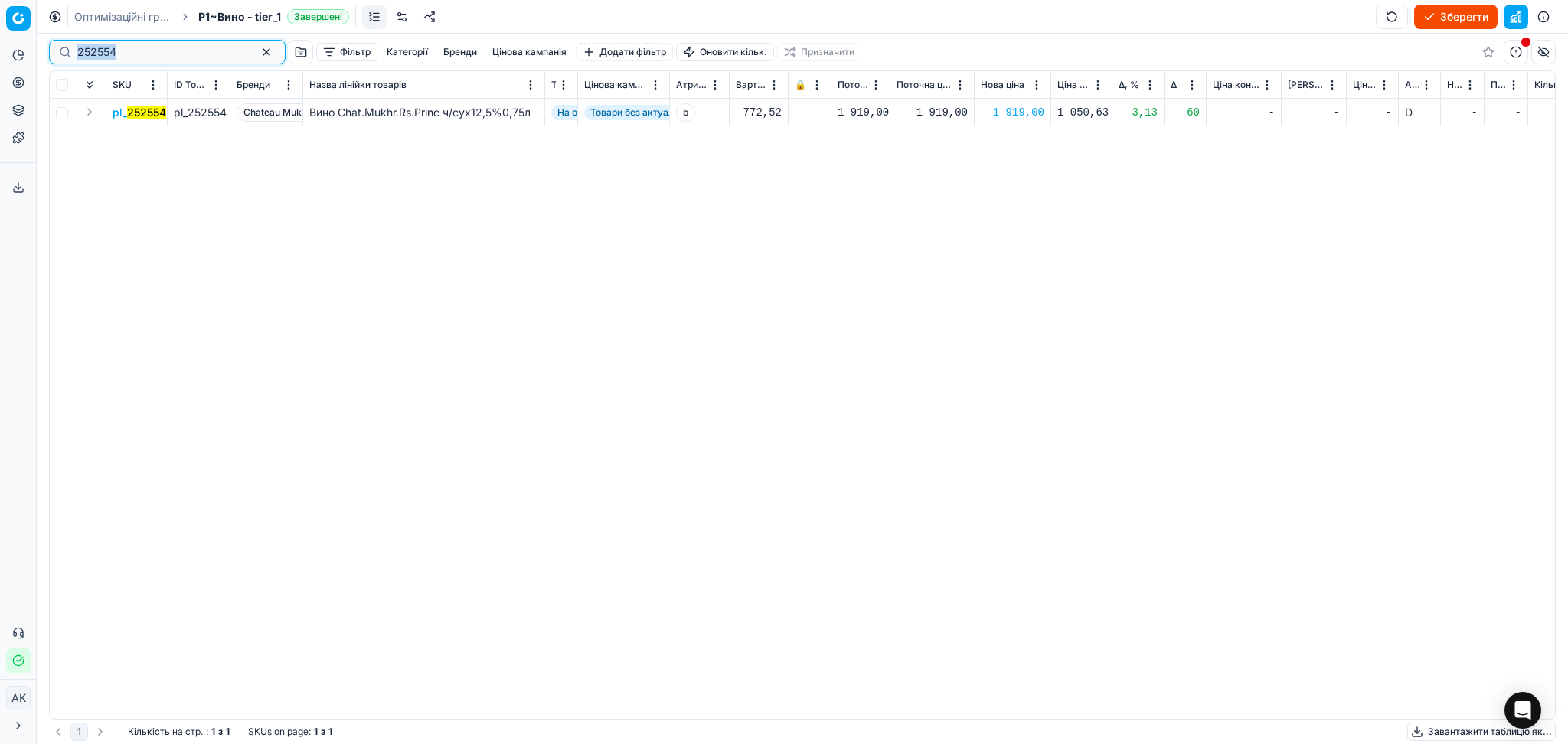
click at [179, 54] on input "252554" at bounding box center [161, 52] width 167 height 15
drag, startPoint x: 144, startPoint y: 45, endPoint x: 59, endPoint y: 53, distance: 85.4
click at [59, 53] on div "252554" at bounding box center [167, 52] width 237 height 25
paste input "5"
type input "252555"
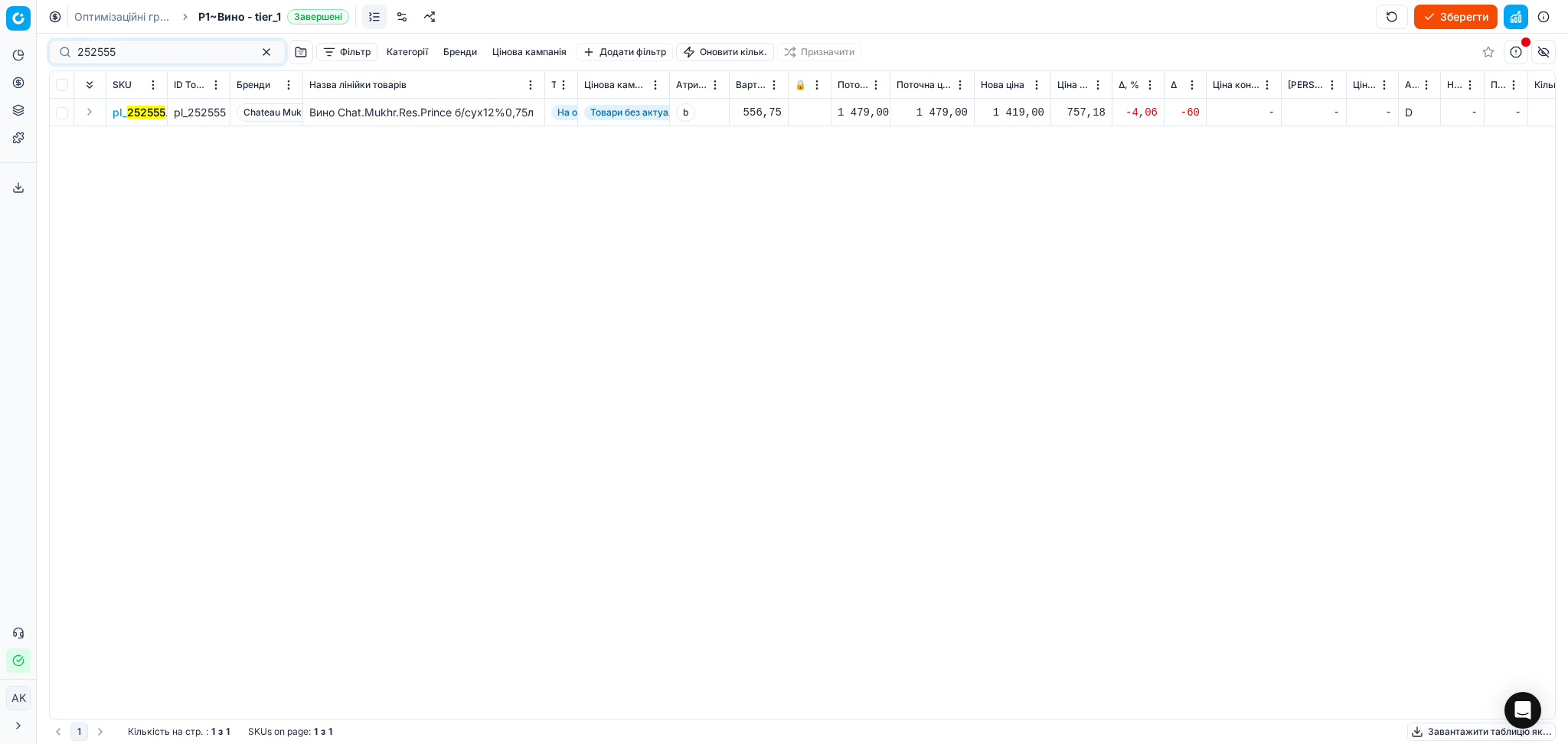
click at [1023, 111] on div "1 419,00" at bounding box center [1013, 112] width 64 height 15
drag, startPoint x: 1073, startPoint y: 252, endPoint x: 945, endPoint y: 251, distance: 128.0
click at [945, 251] on dl "Поточна: 1 479,00 Оптимум: 1 419,00 Вручну: 1419.00" at bounding box center [1013, 216] width 220 height 100
type input "1479.00"
click at [54, 56] on div "252555" at bounding box center [167, 52] width 237 height 25
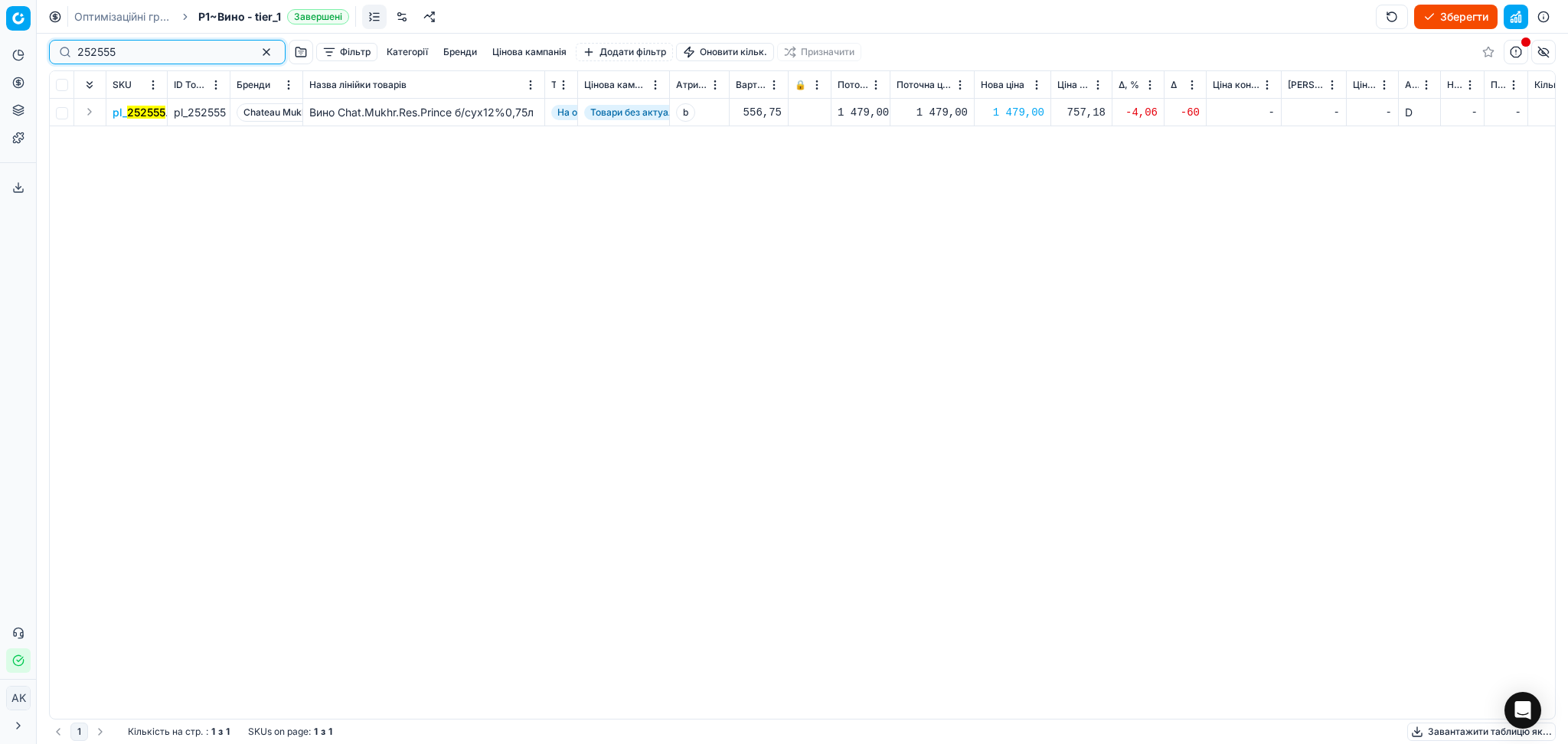
paste input "72548"
type input "72548"
click at [1022, 112] on div "839,00" at bounding box center [1013, 112] width 64 height 15
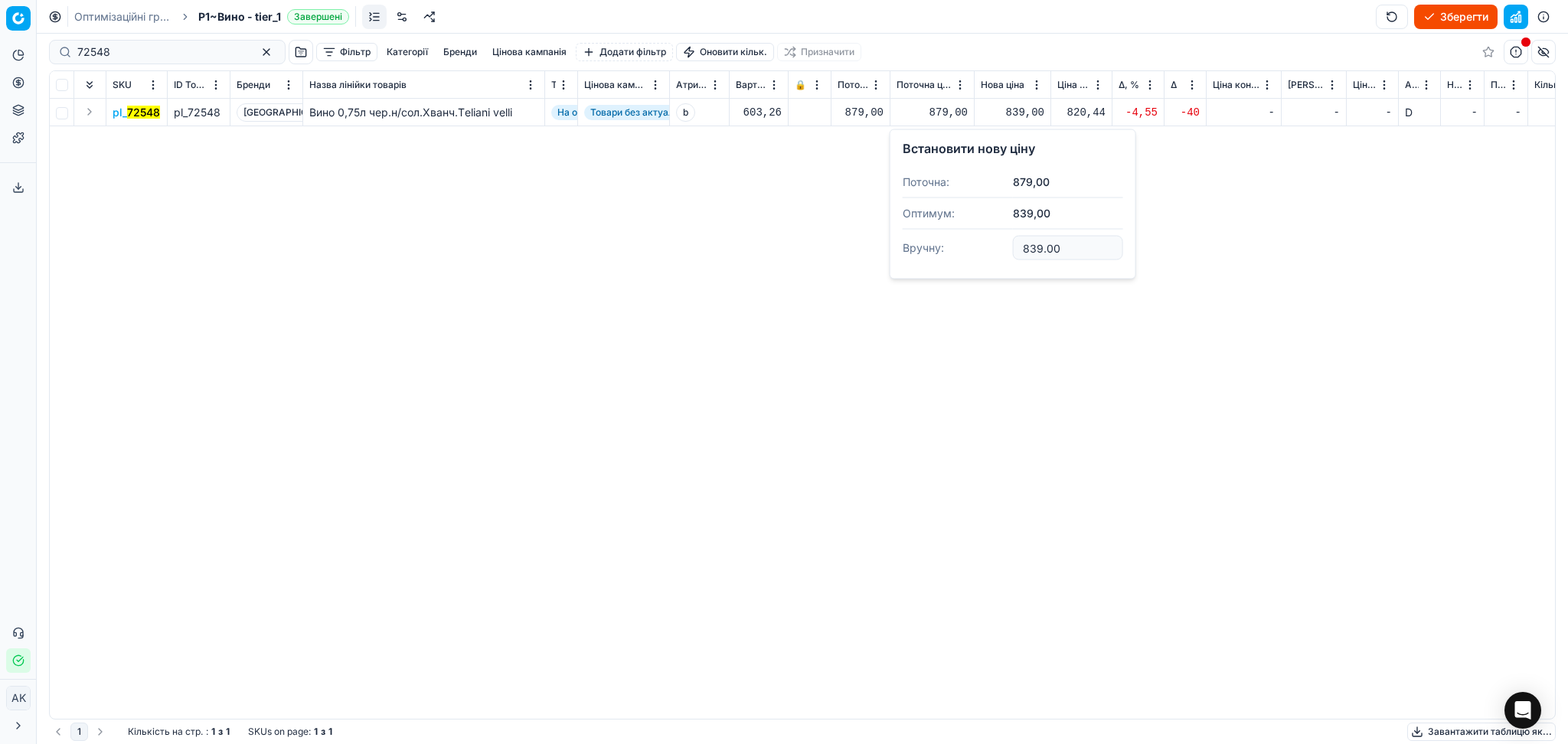
drag, startPoint x: 1018, startPoint y: 258, endPoint x: 945, endPoint y: 255, distance: 73.1
click at [963, 257] on dl "Поточна: 879,00 Оптимум: 839,00 Вручну: 839.00" at bounding box center [1013, 216] width 220 height 100
type input "879.00"
click at [0, 58] on div "Pricing platform Аналітика Цінова оптимізація Асортимент продукції Шаблони Серв…" at bounding box center [784, 372] width 1568 height 744
paste input "20546"
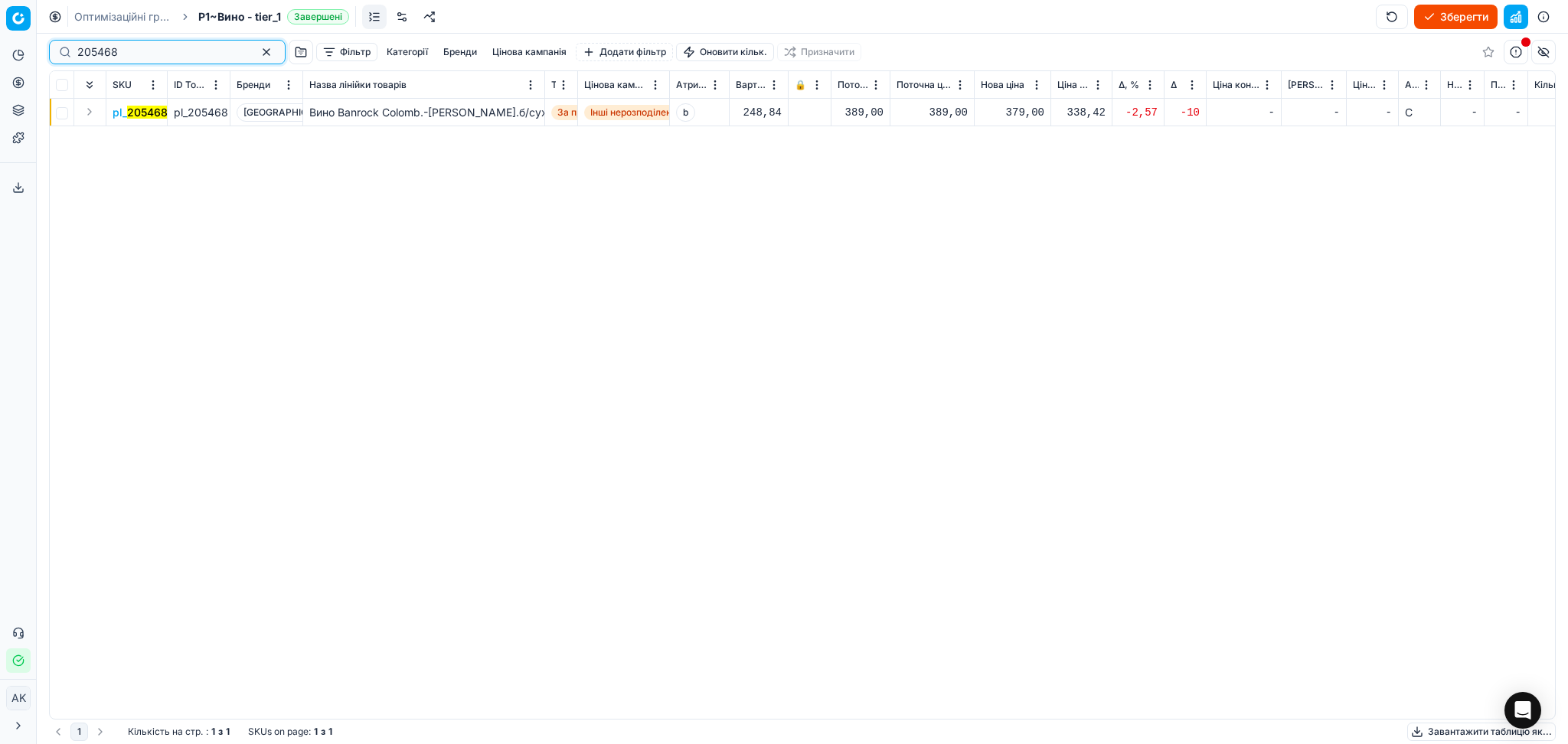
type input "205468"
drag, startPoint x: 1026, startPoint y: 105, endPoint x: 1018, endPoint y: 122, distance: 18.8
click at [1026, 105] on div "379,00" at bounding box center [1013, 112] width 64 height 15
drag, startPoint x: 1062, startPoint y: 255, endPoint x: 936, endPoint y: 250, distance: 126.1
click at [936, 250] on dl "Поточна: 389,00 Оптимум: 379,00 Вручну: 379.00" at bounding box center [1013, 216] width 220 height 100
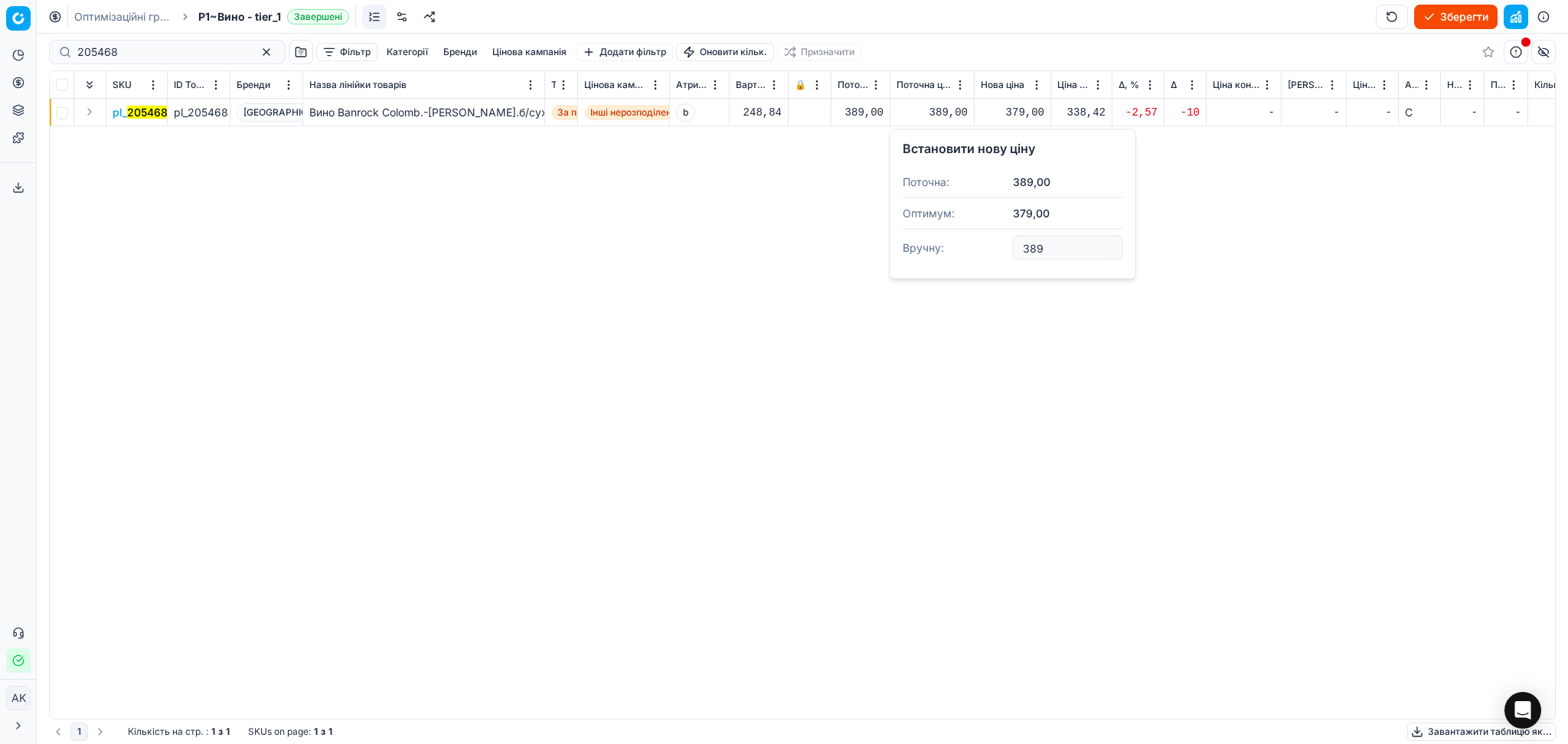
type input "389.00"
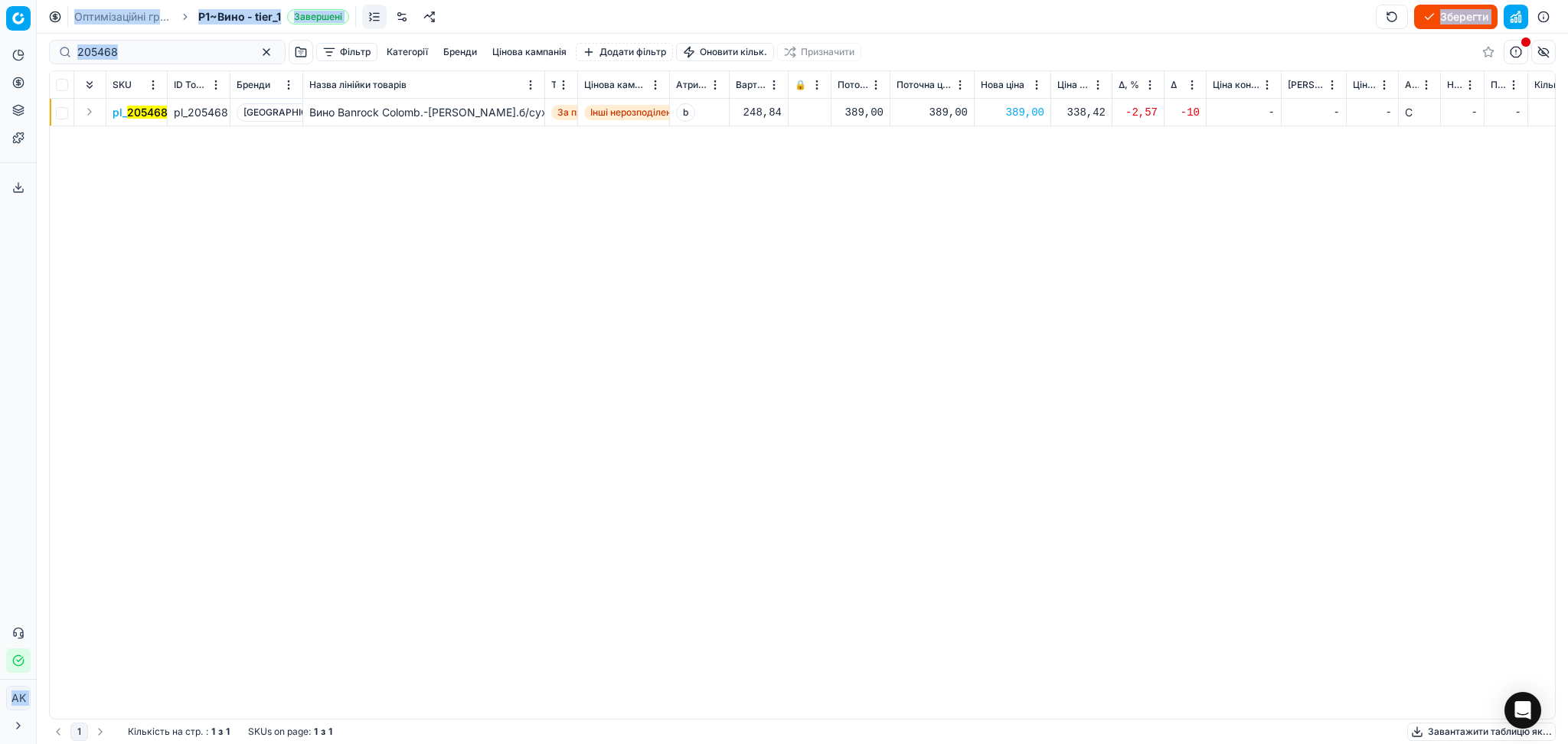
drag, startPoint x: 101, startPoint y: 60, endPoint x: 7, endPoint y: 59, distance: 94.0
click at [7, 59] on div "Pricing platform Аналітика Цінова оптимізація Асортимент продукції Шаблони Серв…" at bounding box center [784, 372] width 1568 height 744
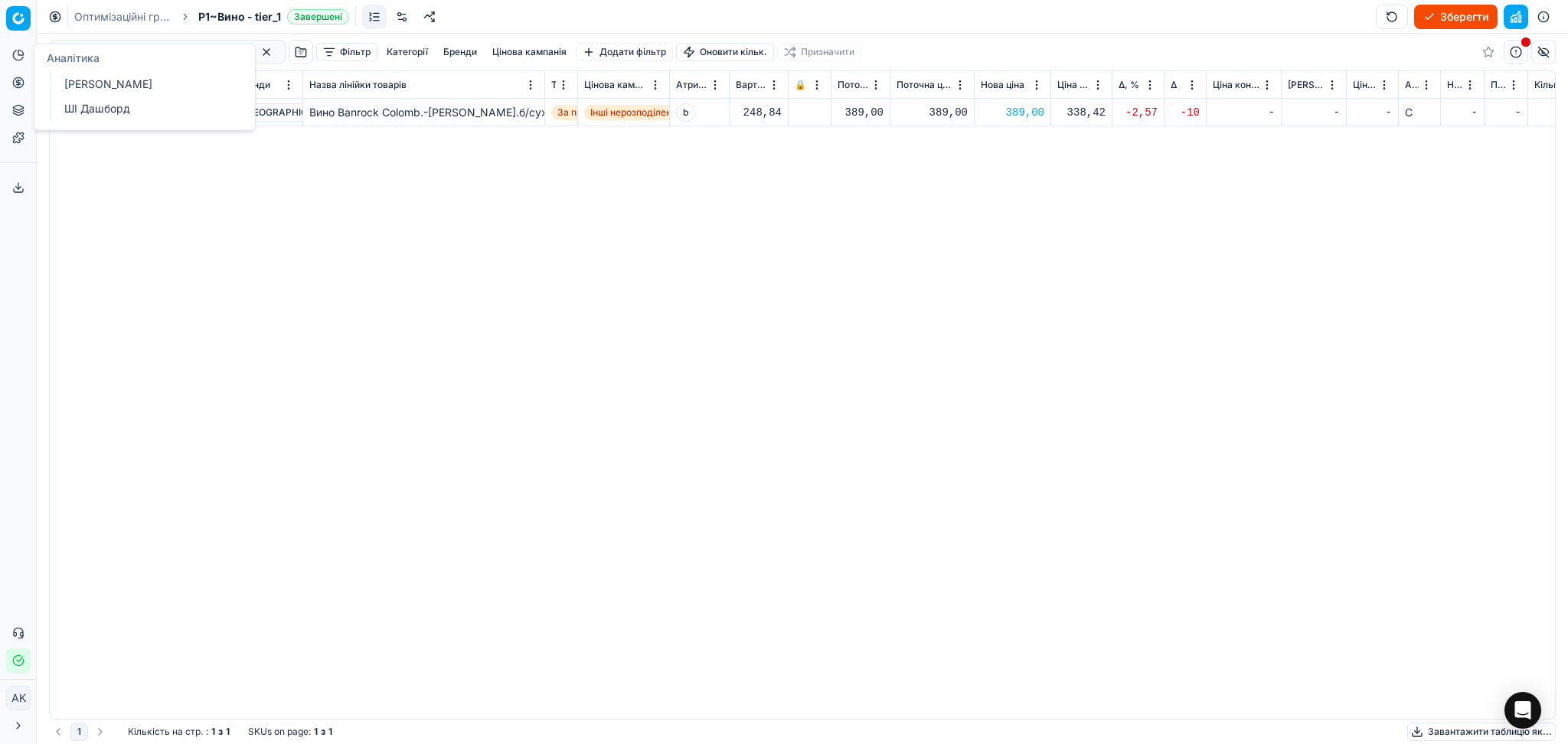
click at [346, 226] on div "pl_ 205468 pl_205468 [GEOGRAPHIC_DATA] Вино Banrock Сolomb.-[PERSON_NAME].б/сух…" at bounding box center [802, 409] width 1505 height 620
click at [91, 46] on input "205468" at bounding box center [161, 52] width 167 height 15
paste input "9390"
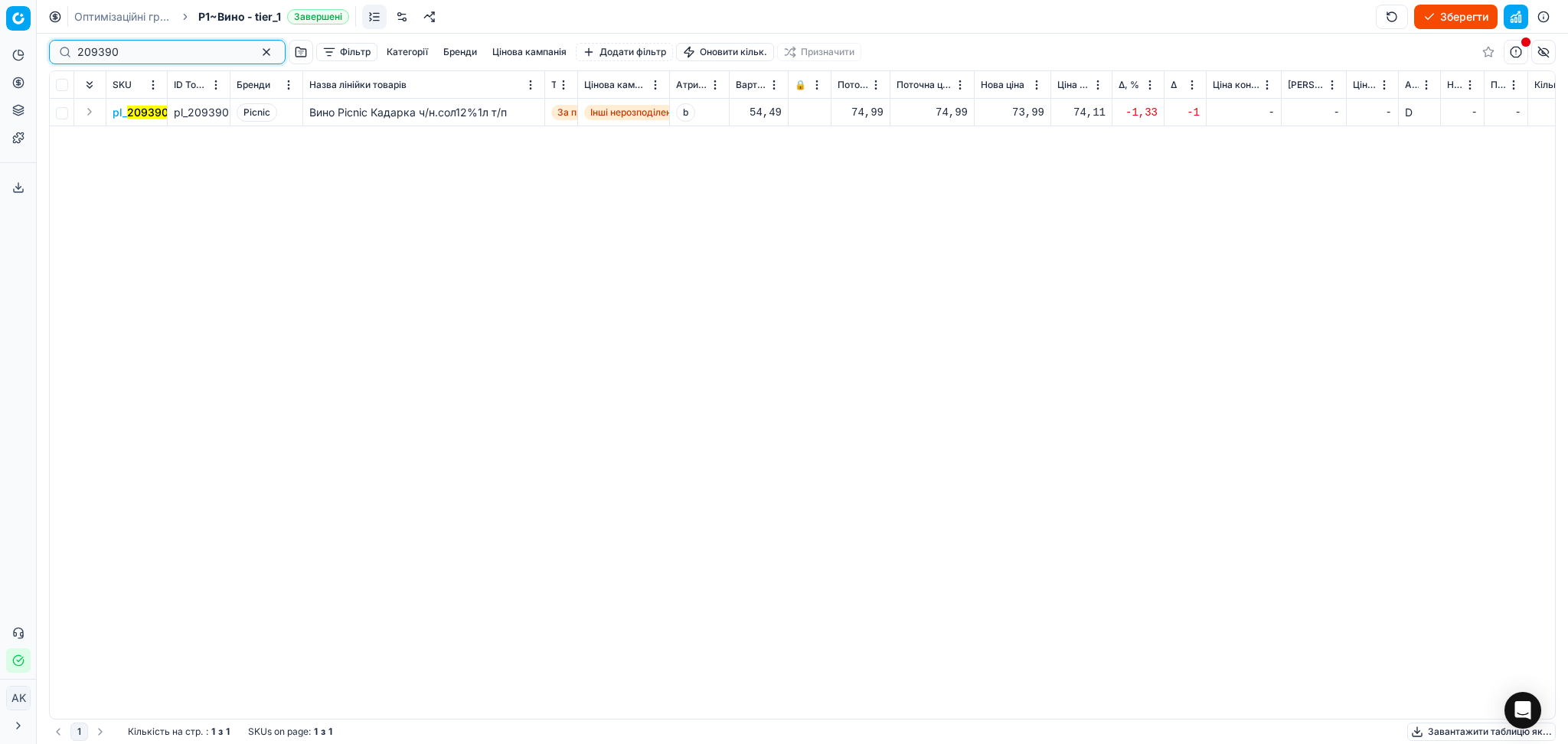
type input "209390"
click at [1026, 111] on div "73,99" at bounding box center [1013, 112] width 64 height 15
click at [1030, 248] on input "73.99" at bounding box center [1068, 248] width 110 height 25
type input "74.99"
click at [1472, 14] on button "Зберегти" at bounding box center [1456, 17] width 84 height 25
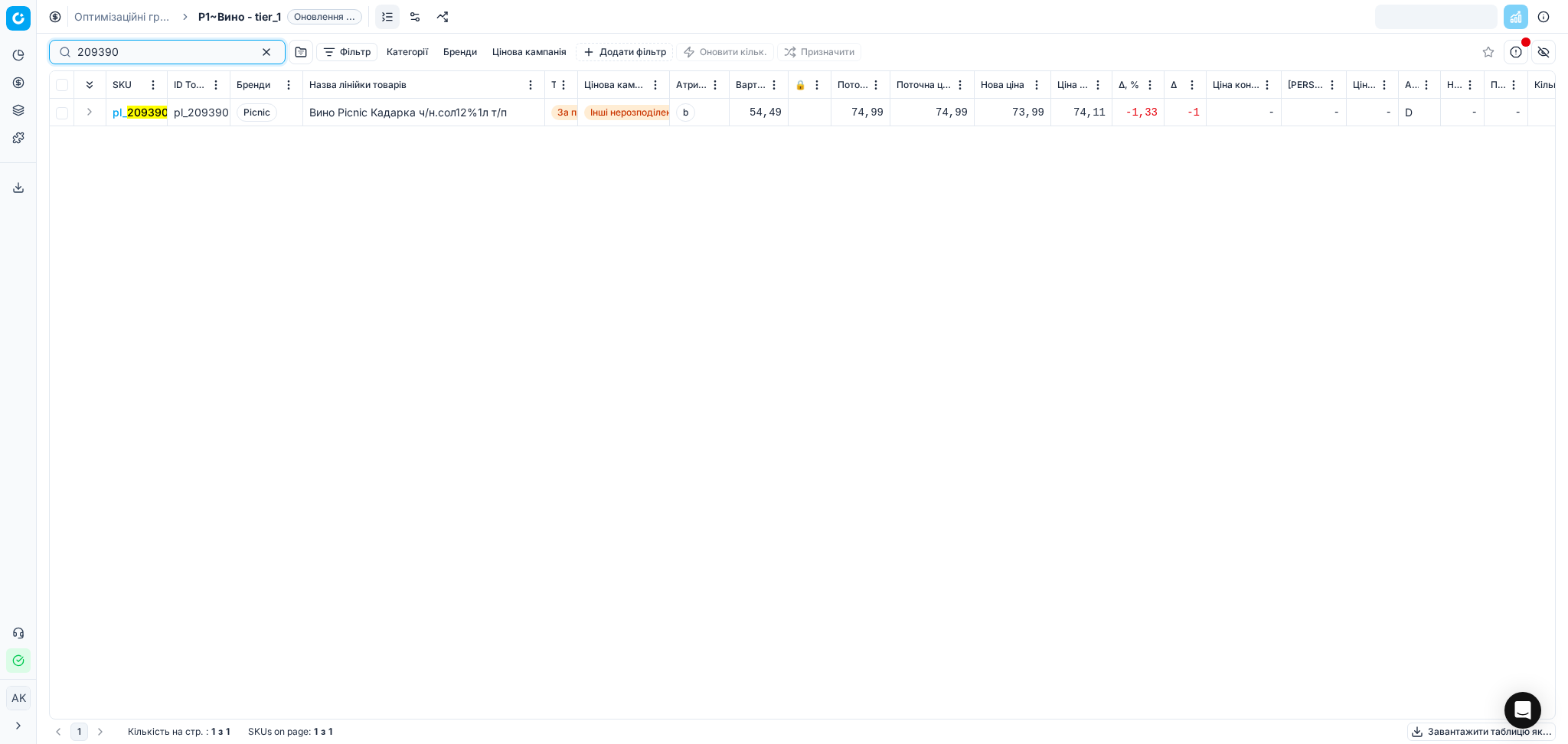
click at [258, 49] on button "button" at bounding box center [266, 52] width 18 height 18
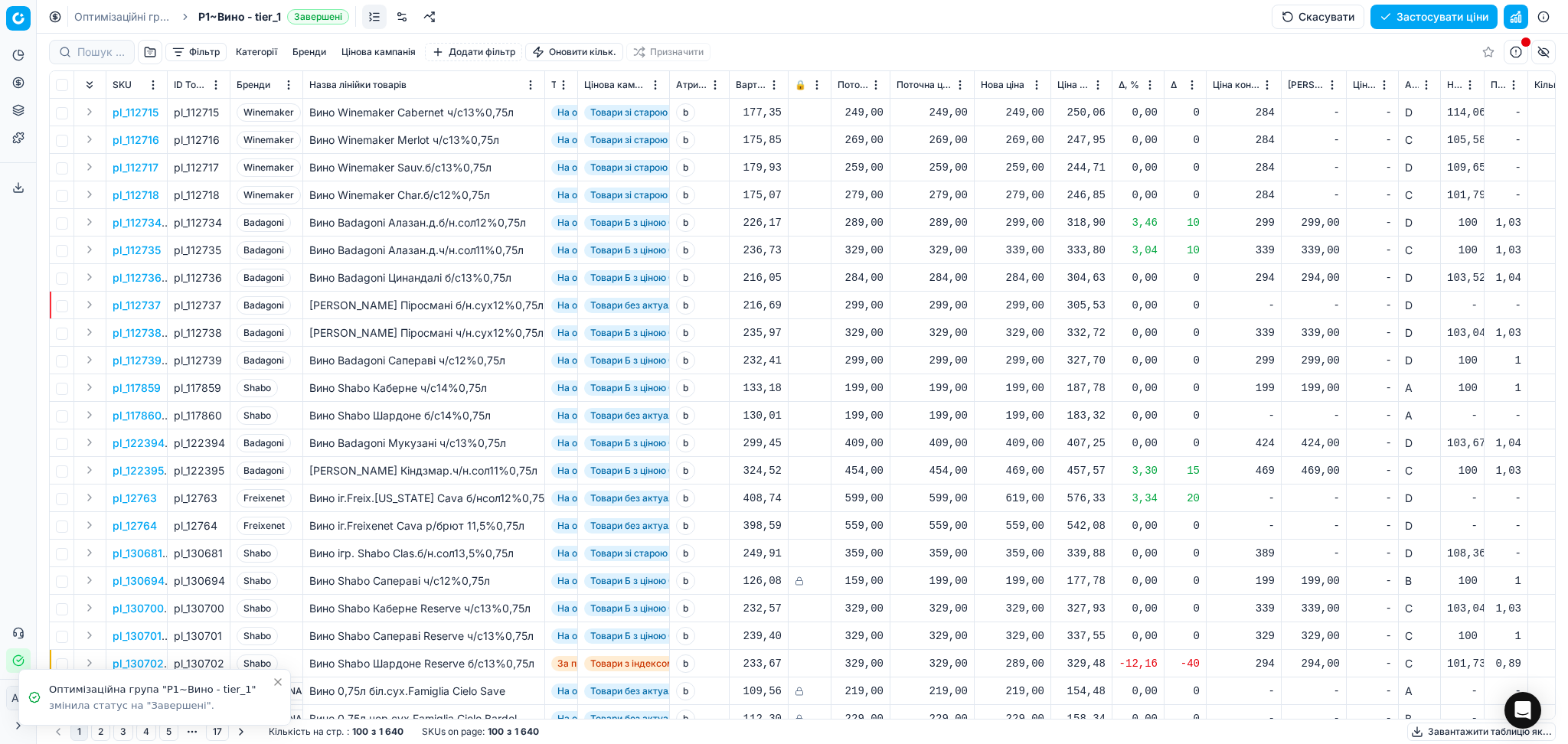
click at [1459, 20] on button "Застосувати ціни" at bounding box center [1433, 17] width 127 height 25
click at [1456, 22] on button "Завантажити звіт" at bounding box center [1432, 17] width 129 height 25
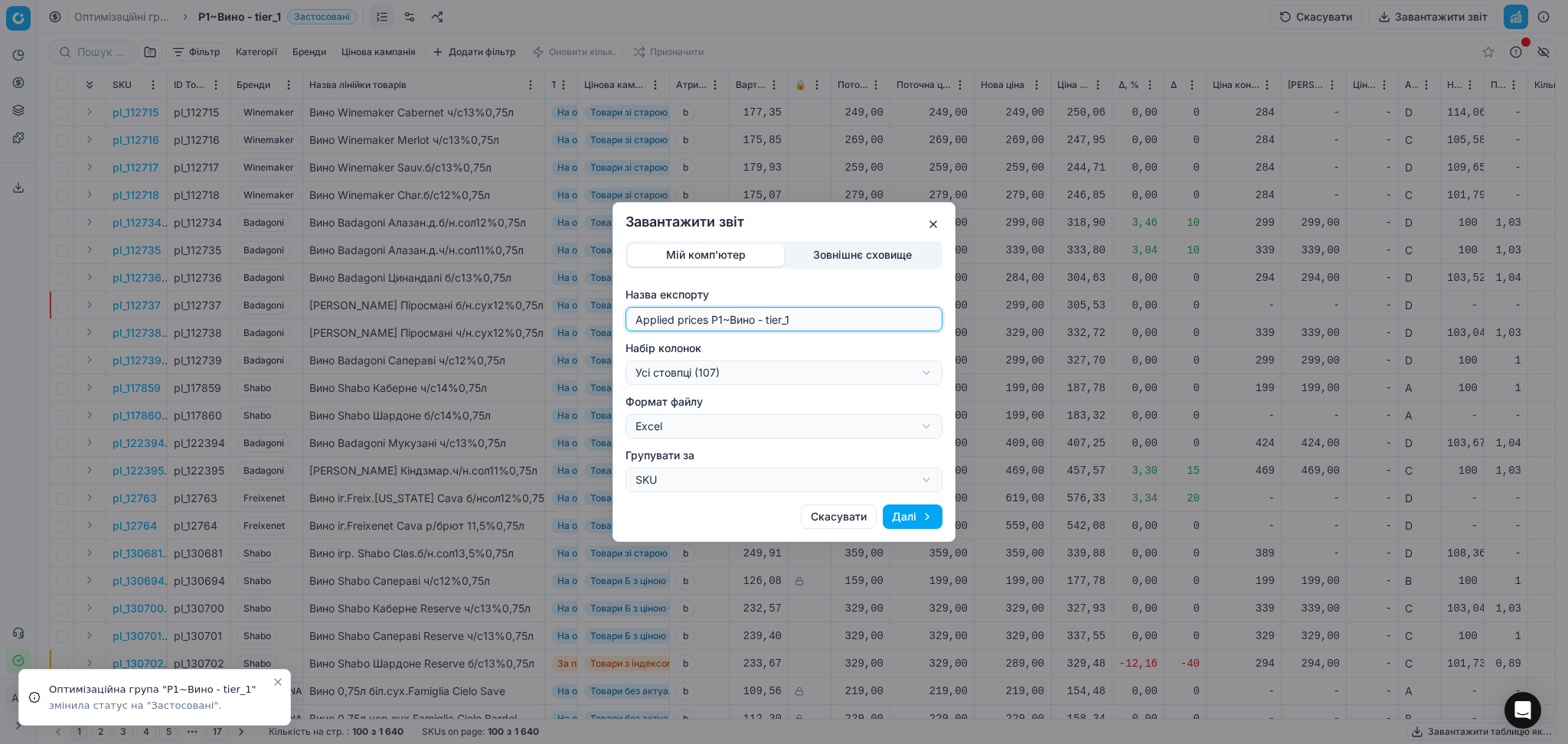
drag, startPoint x: 720, startPoint y: 320, endPoint x: 570, endPoint y: 319, distance: 150.0
click at [572, 319] on div "Завантажити звіт Мій комп'ютер Зовнішнє сховище Назва експорту Applied prices P…" at bounding box center [784, 372] width 1568 height 744
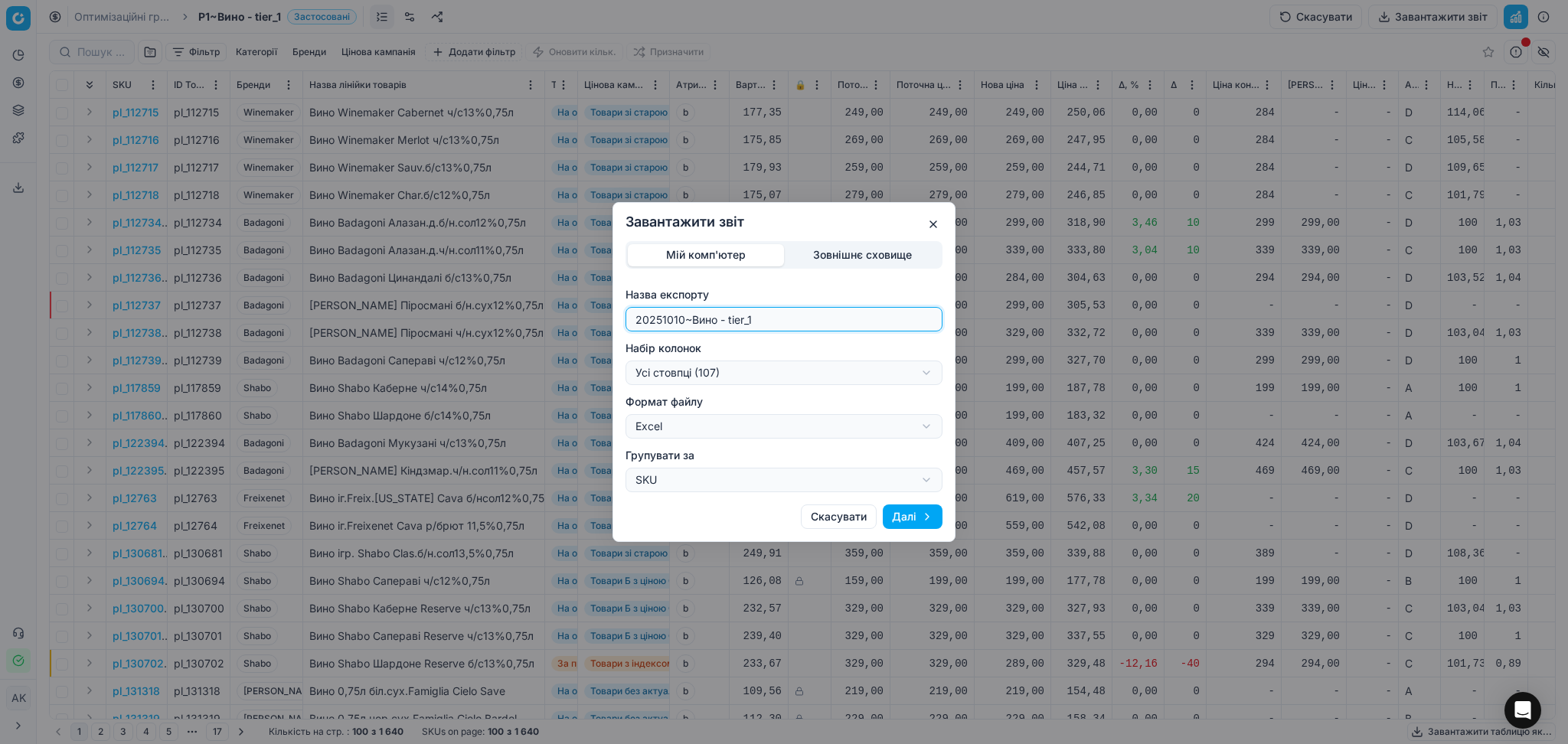
type input "20251010~Вино - tier_1"
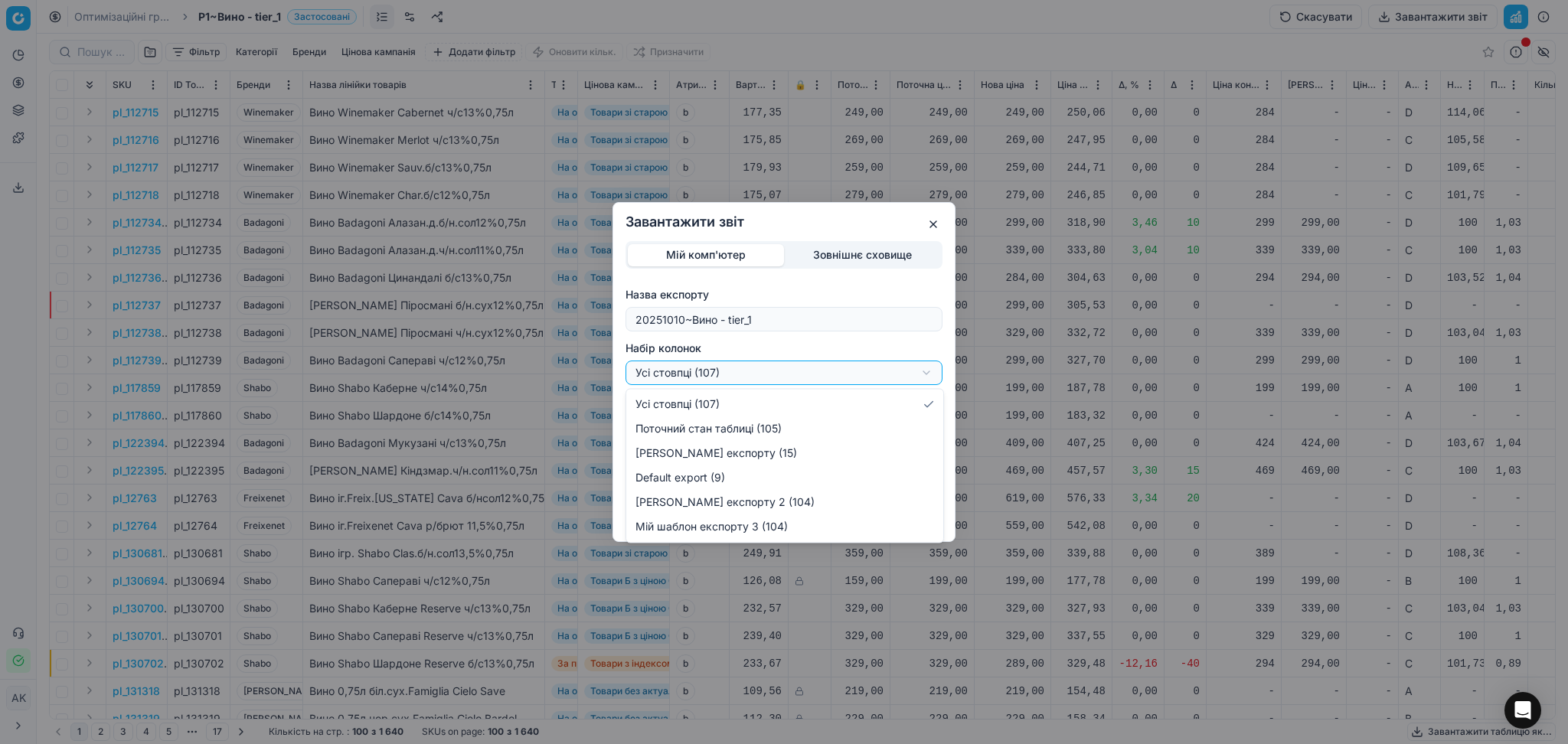
click at [770, 372] on div "Завантажити звіт Мій комп'ютер Зовнішнє сховище Назва експорту 20251010~[GEOGRA…" at bounding box center [784, 372] width 1568 height 744
select select "custom"
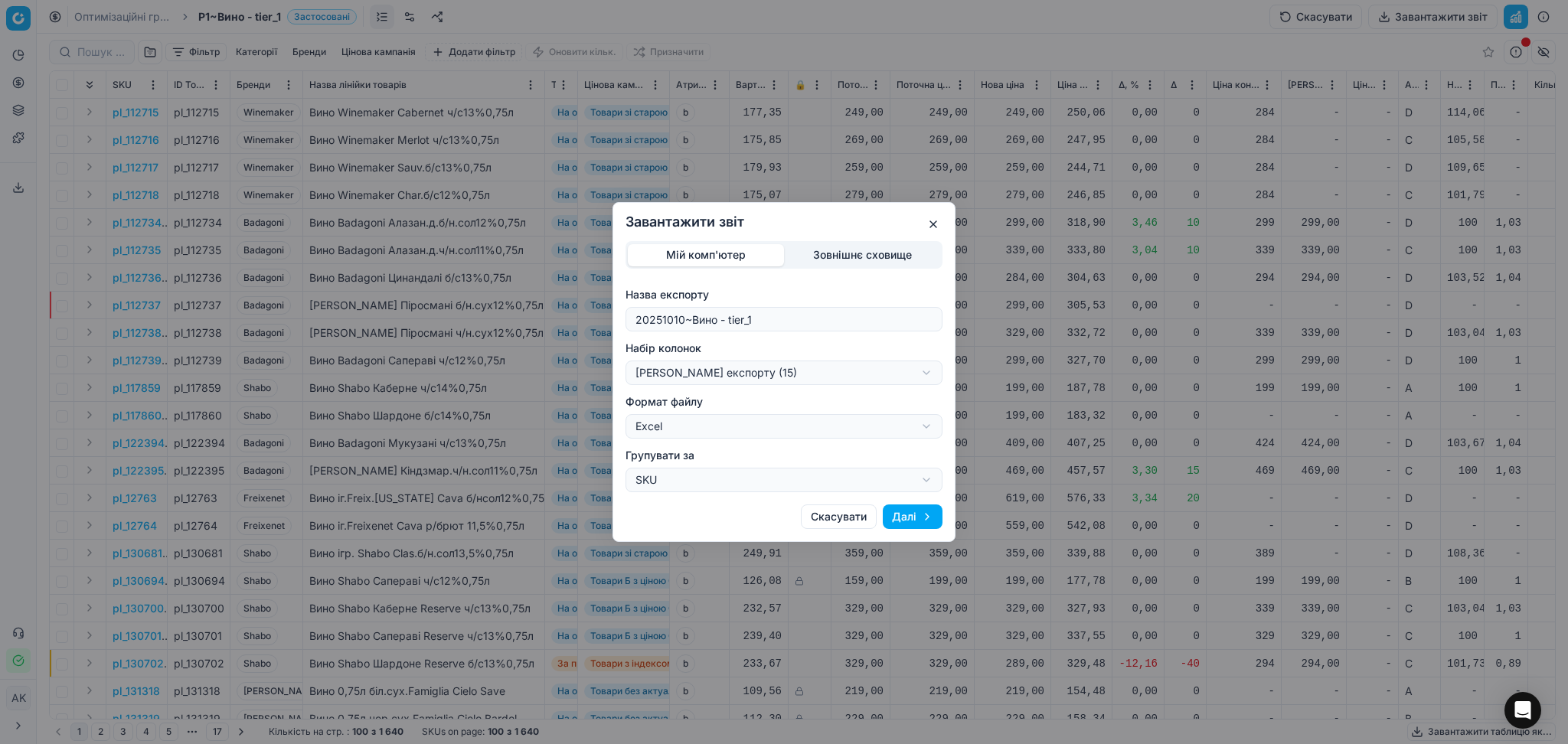
click at [925, 508] on button "Далі" at bounding box center [912, 517] width 60 height 25
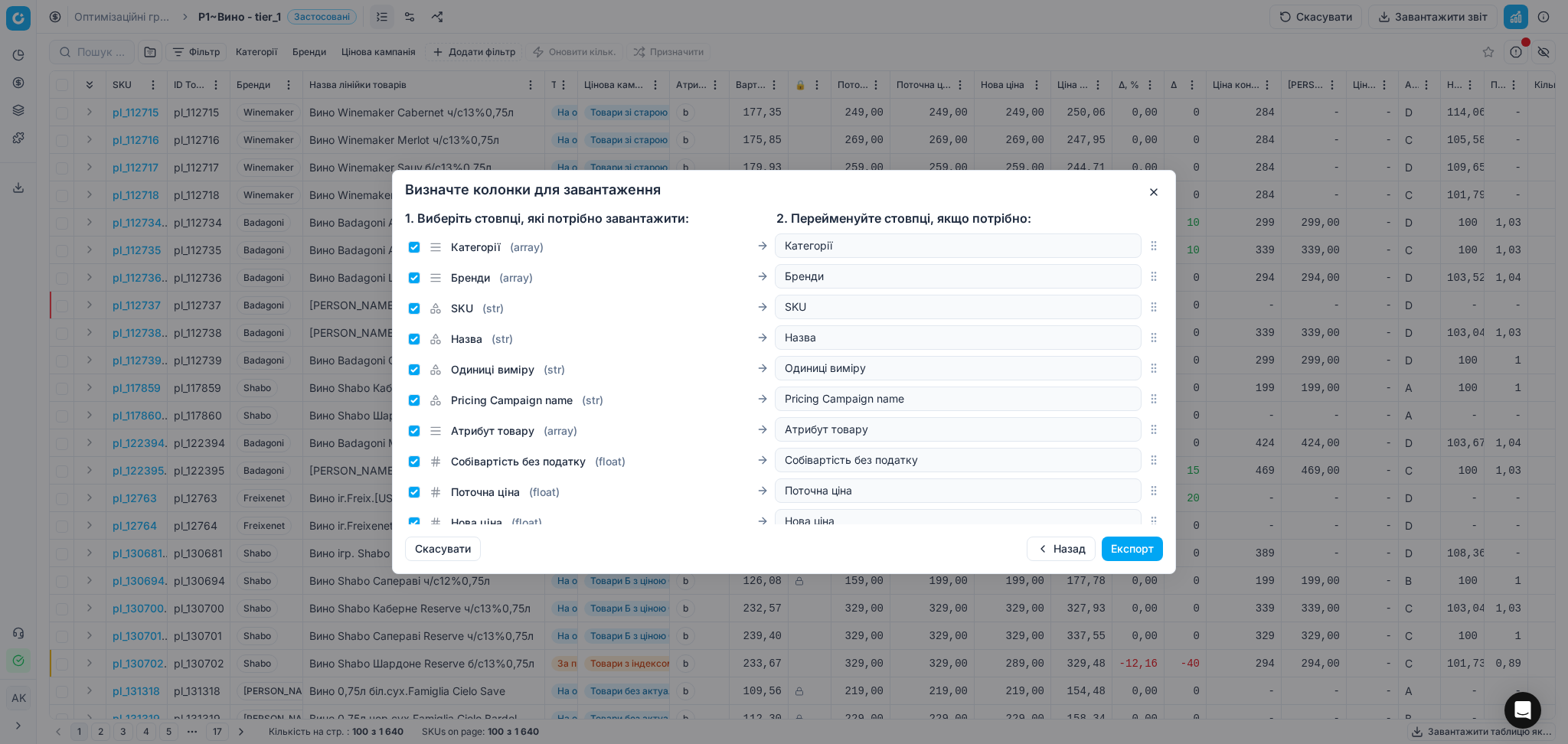
click at [1146, 557] on button "Експорт" at bounding box center [1132, 549] width 61 height 25
